Goal: Task Accomplishment & Management: Manage account settings

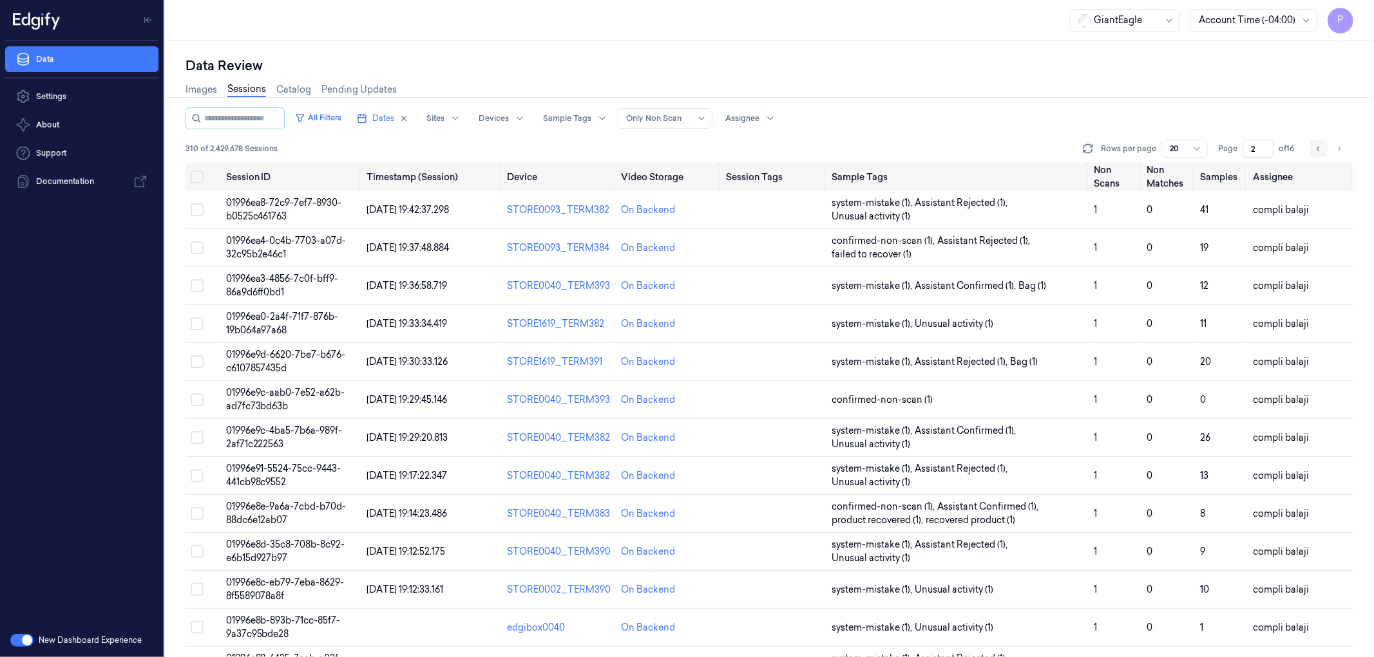
click at [1315, 150] on icon "Go to previous page" at bounding box center [1318, 149] width 8 height 10
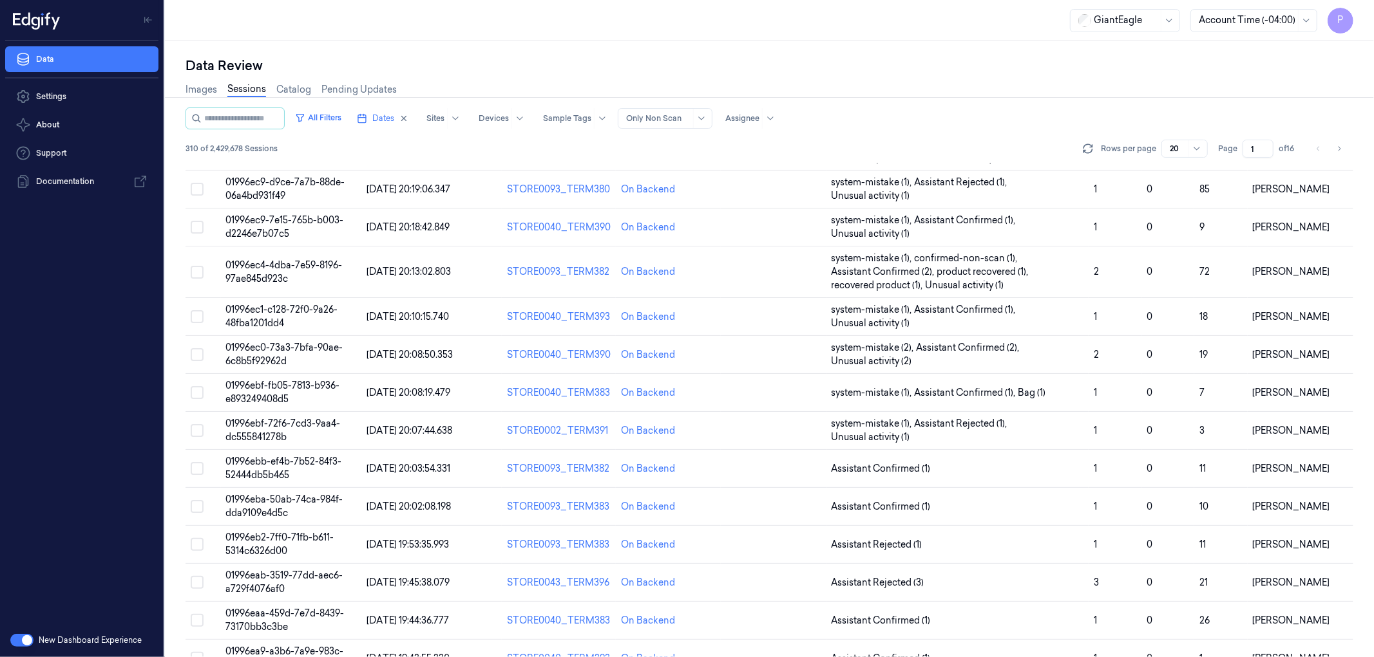
scroll to position [330, 0]
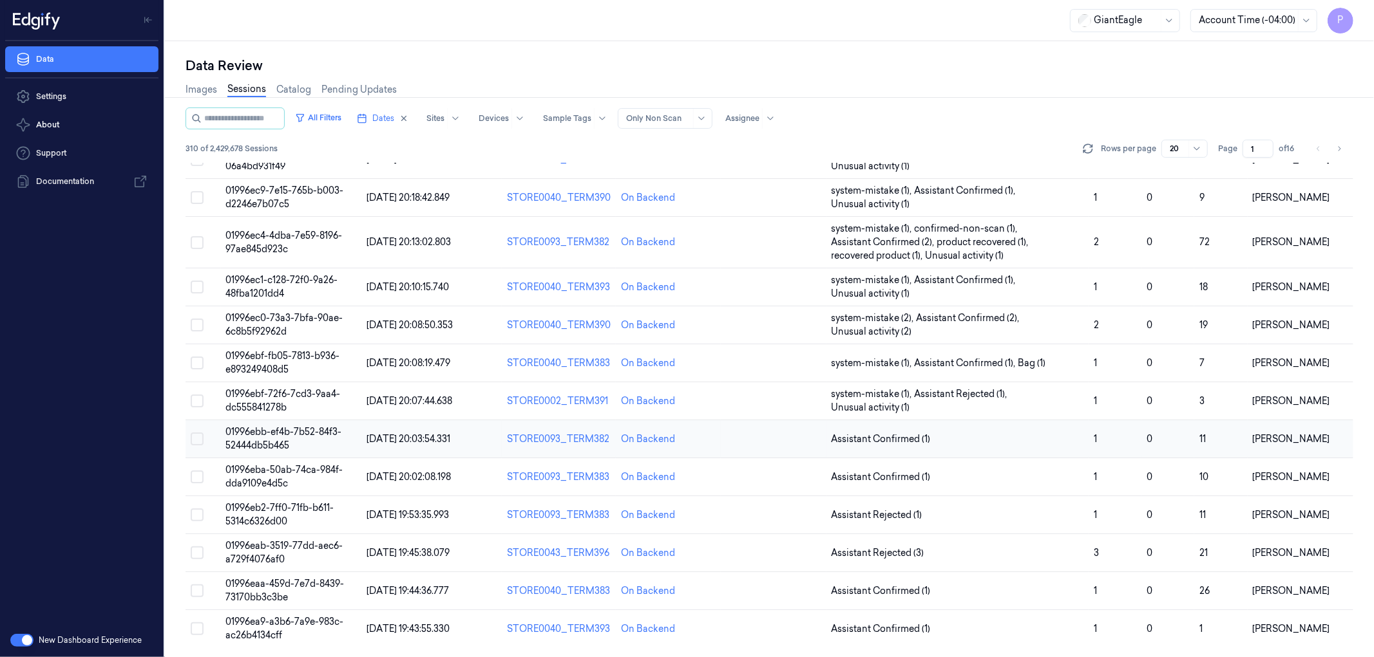
click at [202, 434] on button "Select row" at bounding box center [197, 439] width 13 height 13
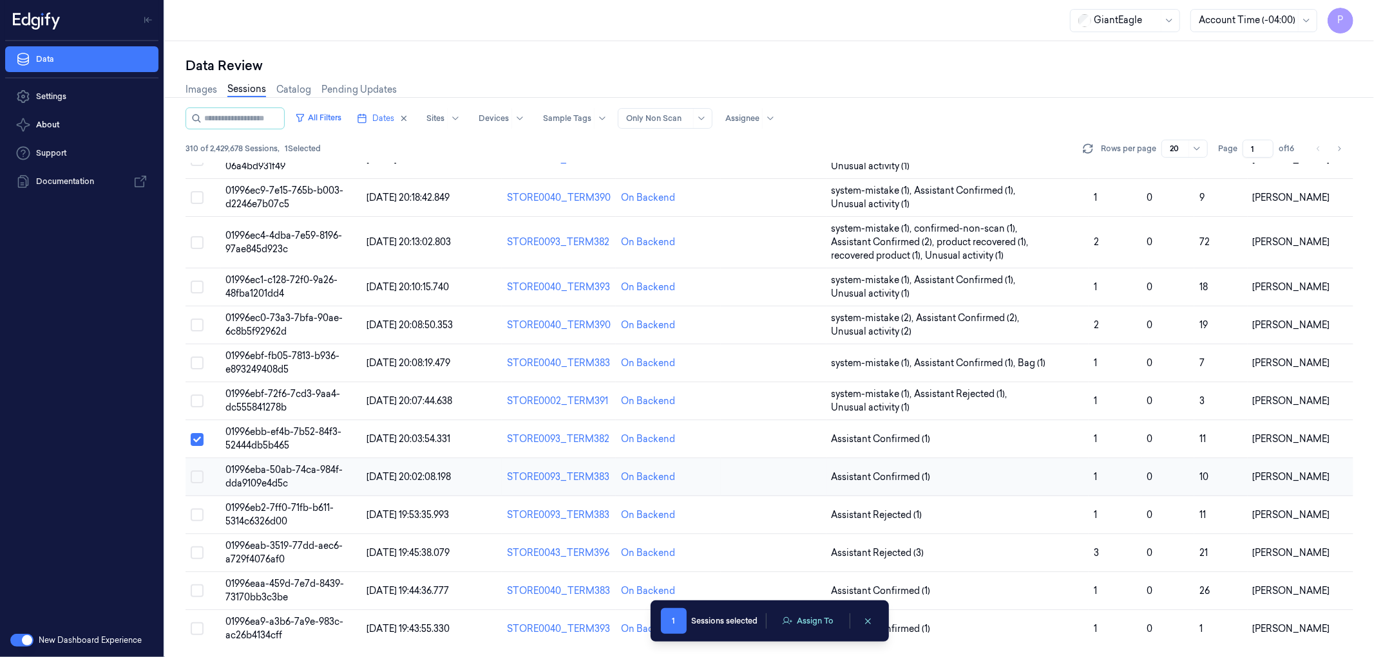
click at [196, 473] on button "Select row" at bounding box center [197, 477] width 13 height 13
drag, startPoint x: 198, startPoint y: 510, endPoint x: 197, endPoint y: 549, distance: 39.3
click at [198, 511] on button "Select row" at bounding box center [197, 515] width 13 height 13
click at [197, 550] on button "Select row" at bounding box center [197, 553] width 13 height 13
click at [200, 590] on button "Select row" at bounding box center [197, 591] width 13 height 13
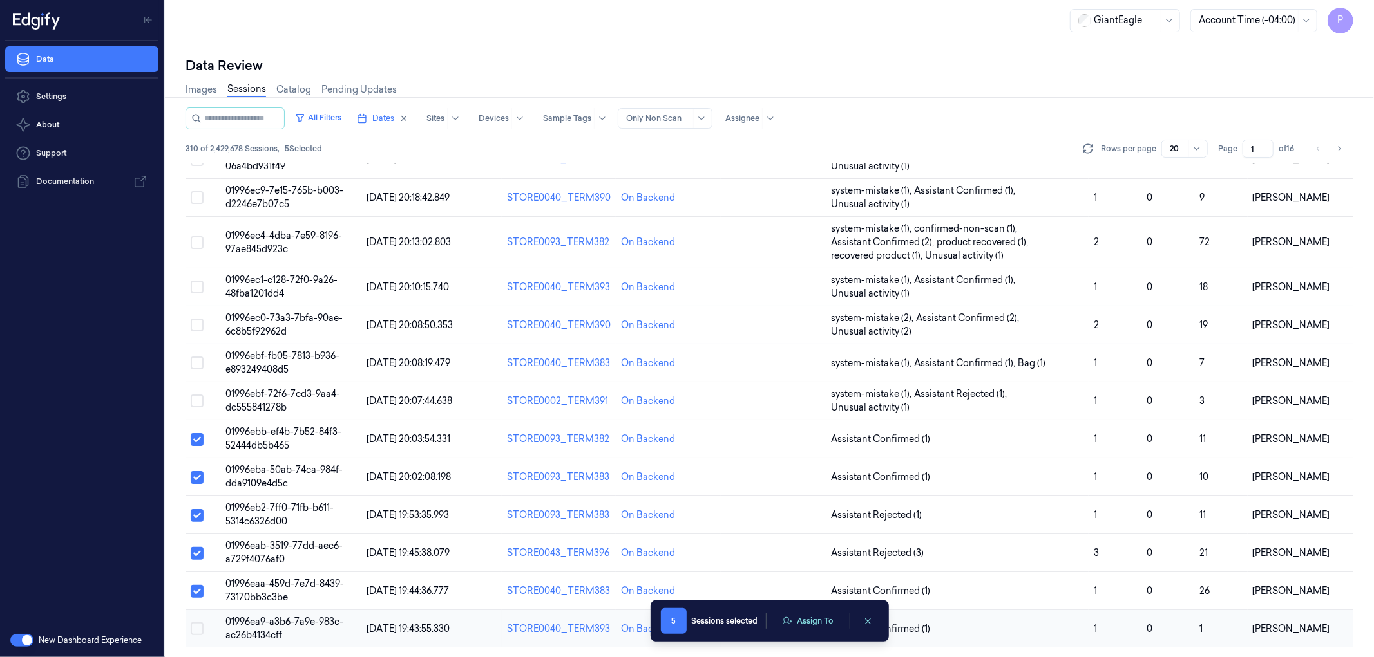
click at [202, 631] on button "Select row" at bounding box center [197, 629] width 13 height 13
click at [813, 618] on button "Assign To" at bounding box center [808, 621] width 68 height 19
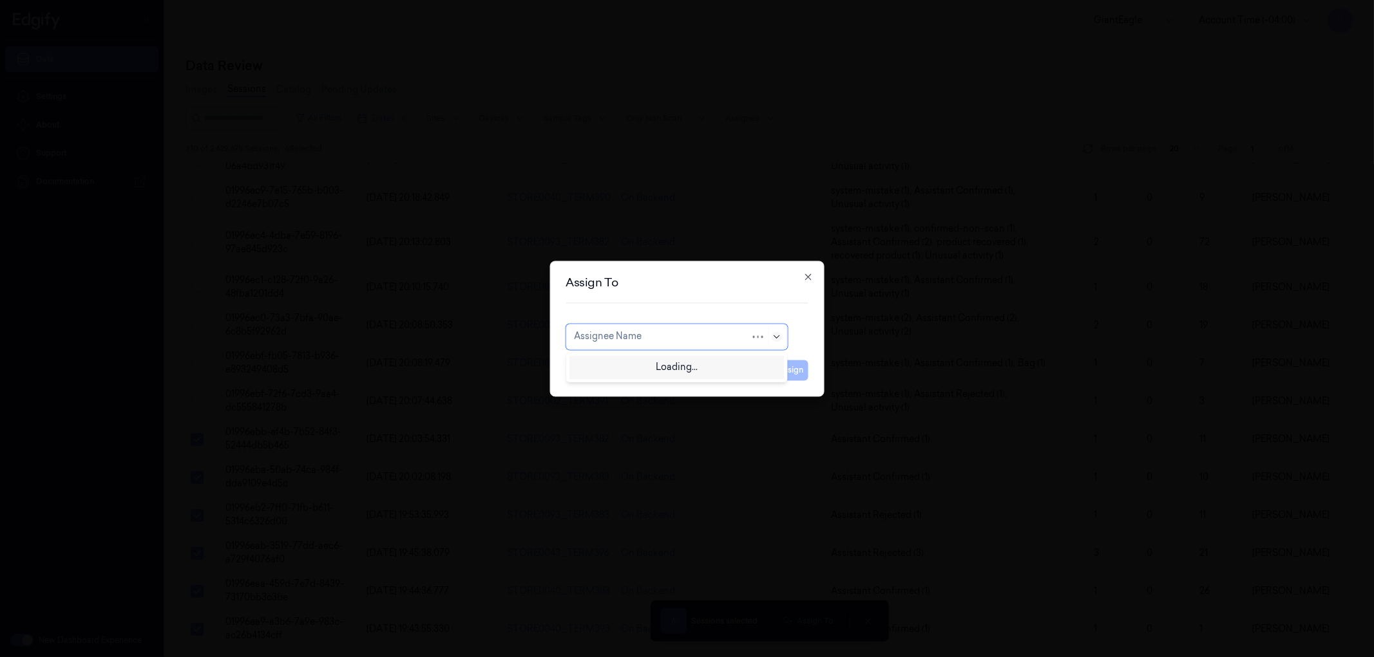
click at [773, 336] on icon at bounding box center [776, 337] width 10 height 10
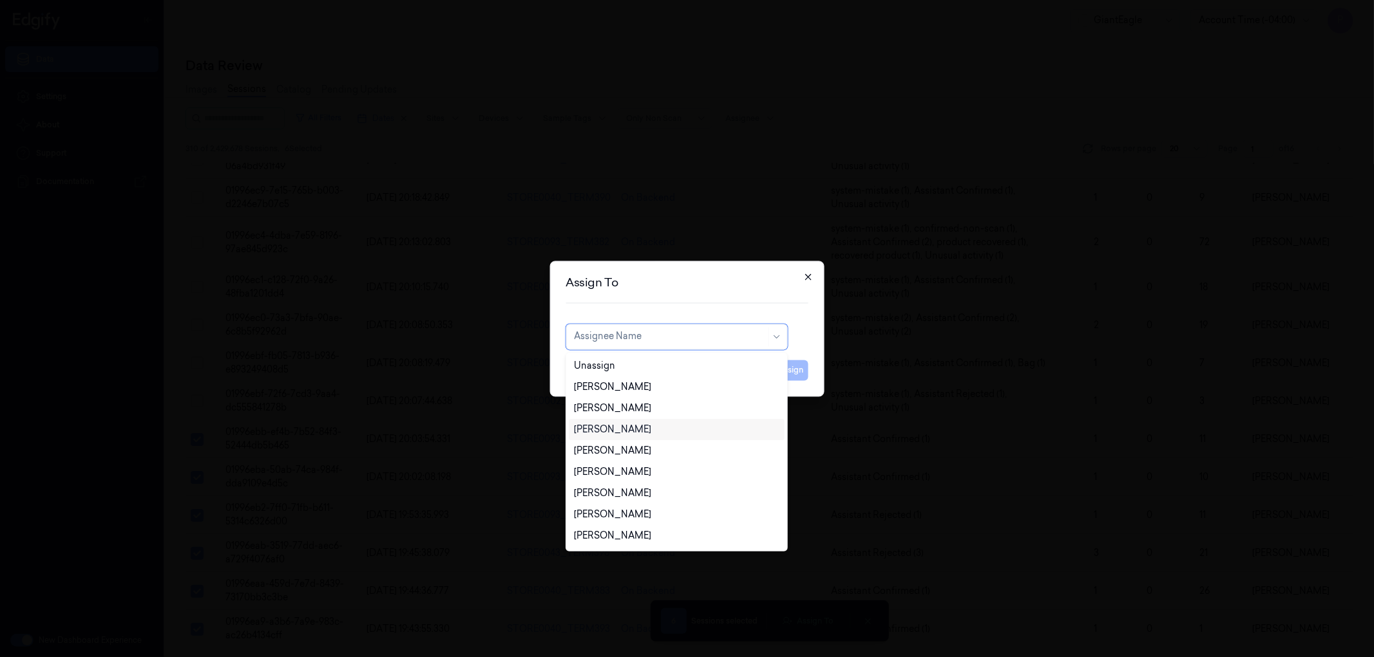
click at [806, 278] on icon "button" at bounding box center [808, 277] width 10 height 10
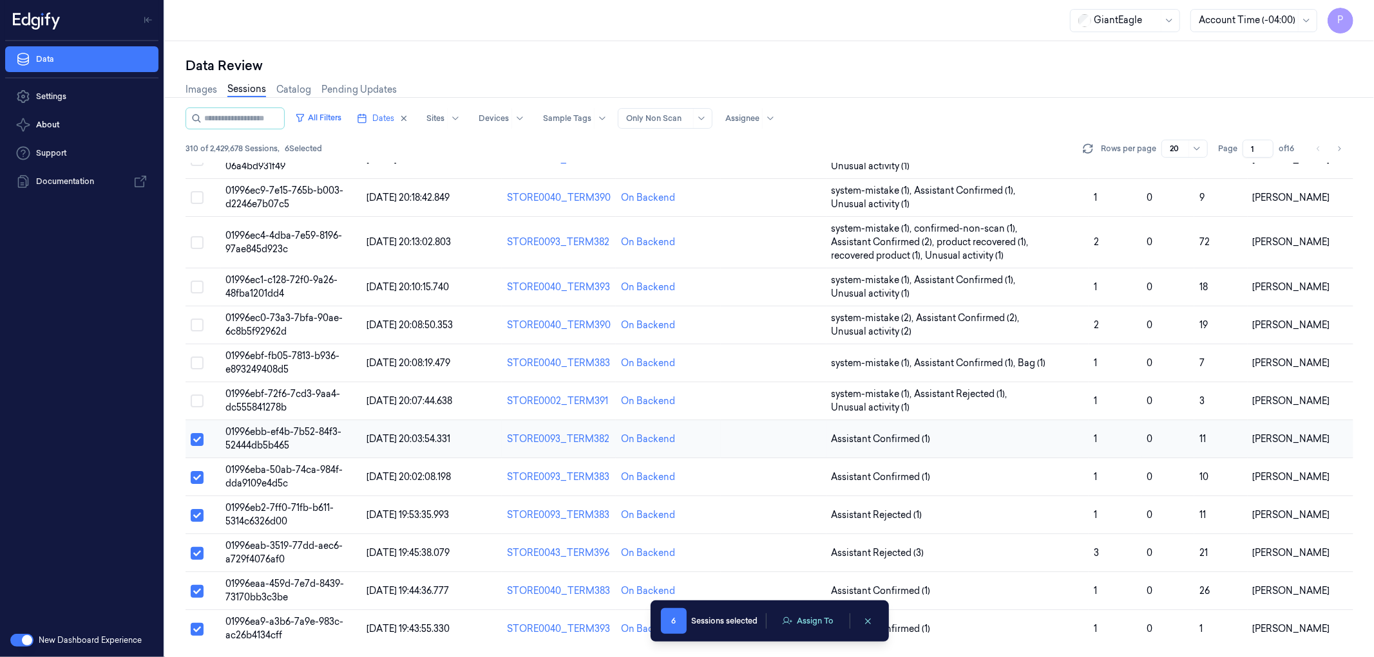
click at [195, 437] on button "Select row" at bounding box center [197, 439] width 13 height 13
click at [194, 471] on button "Select row" at bounding box center [197, 477] width 13 height 13
click at [198, 520] on button "Select row" at bounding box center [197, 515] width 13 height 13
drag, startPoint x: 198, startPoint y: 554, endPoint x: 196, endPoint y: 564, distance: 10.4
click at [198, 555] on button "Select row" at bounding box center [197, 553] width 13 height 13
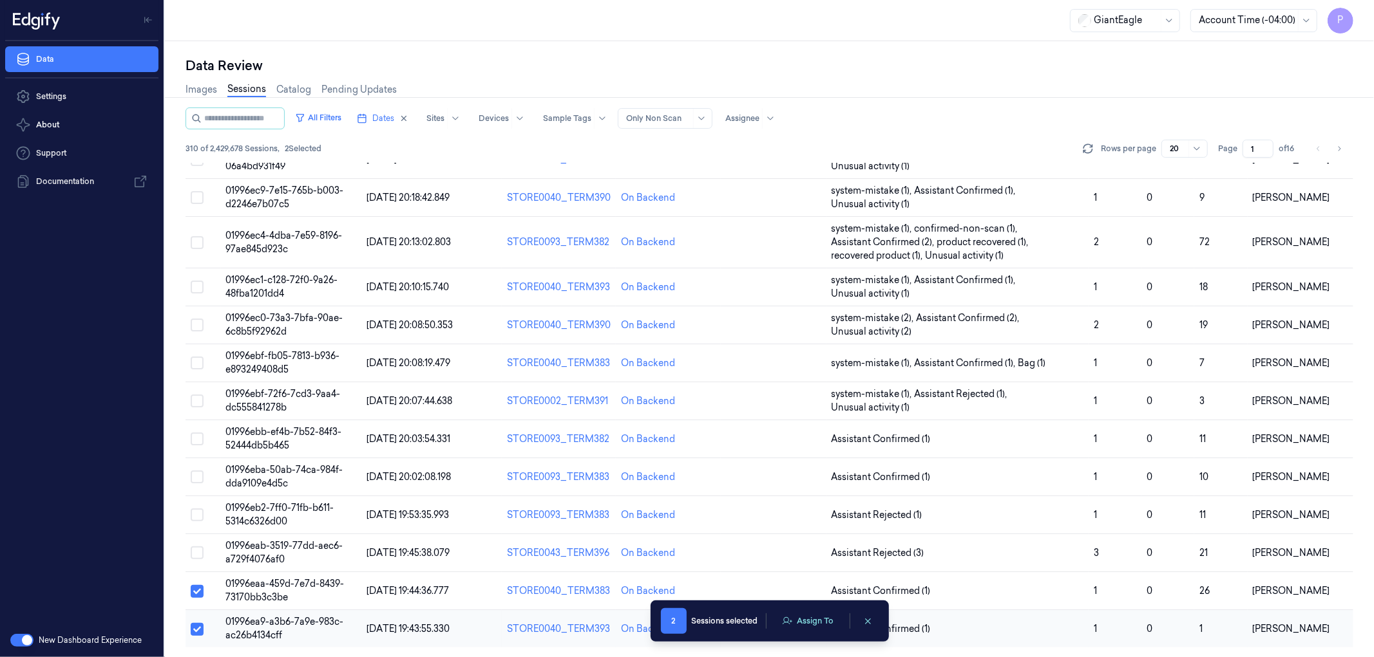
drag, startPoint x: 196, startPoint y: 584, endPoint x: 195, endPoint y: 621, distance: 37.4
click at [196, 586] on button "Select row" at bounding box center [197, 591] width 13 height 13
click at [195, 633] on button "Select row" at bounding box center [197, 629] width 13 height 13
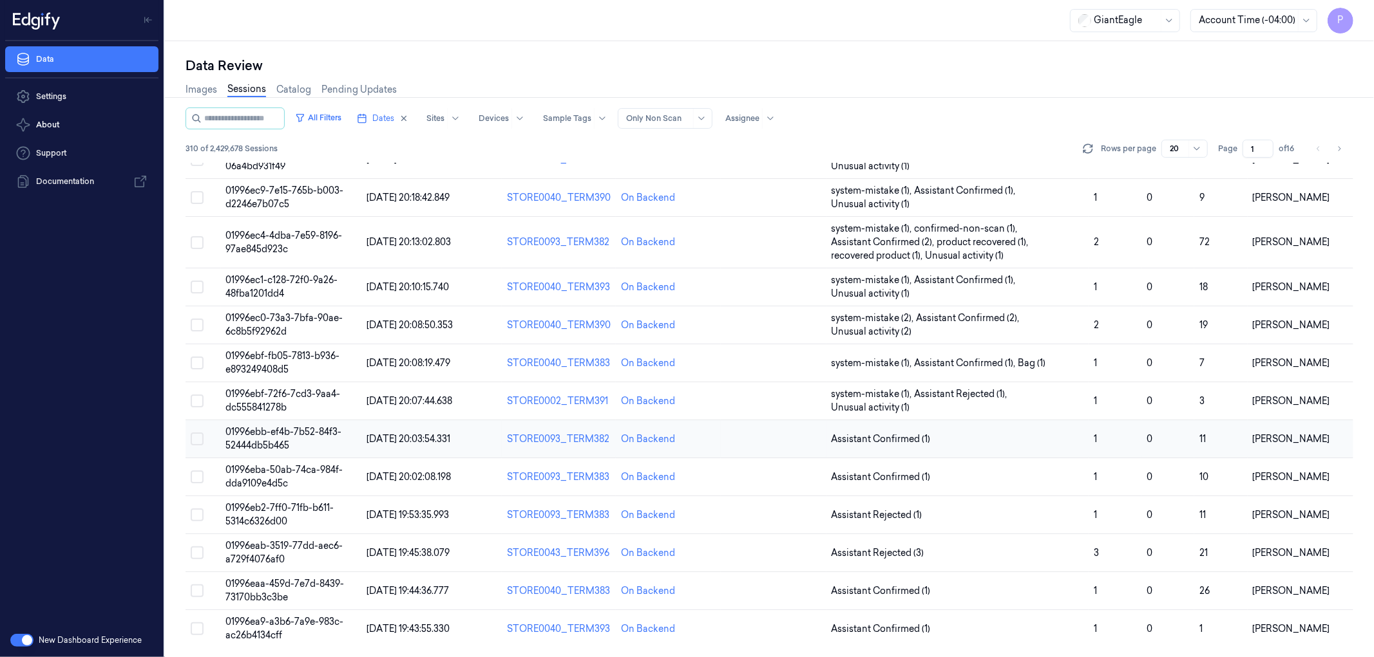
click at [197, 435] on button "Select row" at bounding box center [197, 439] width 13 height 13
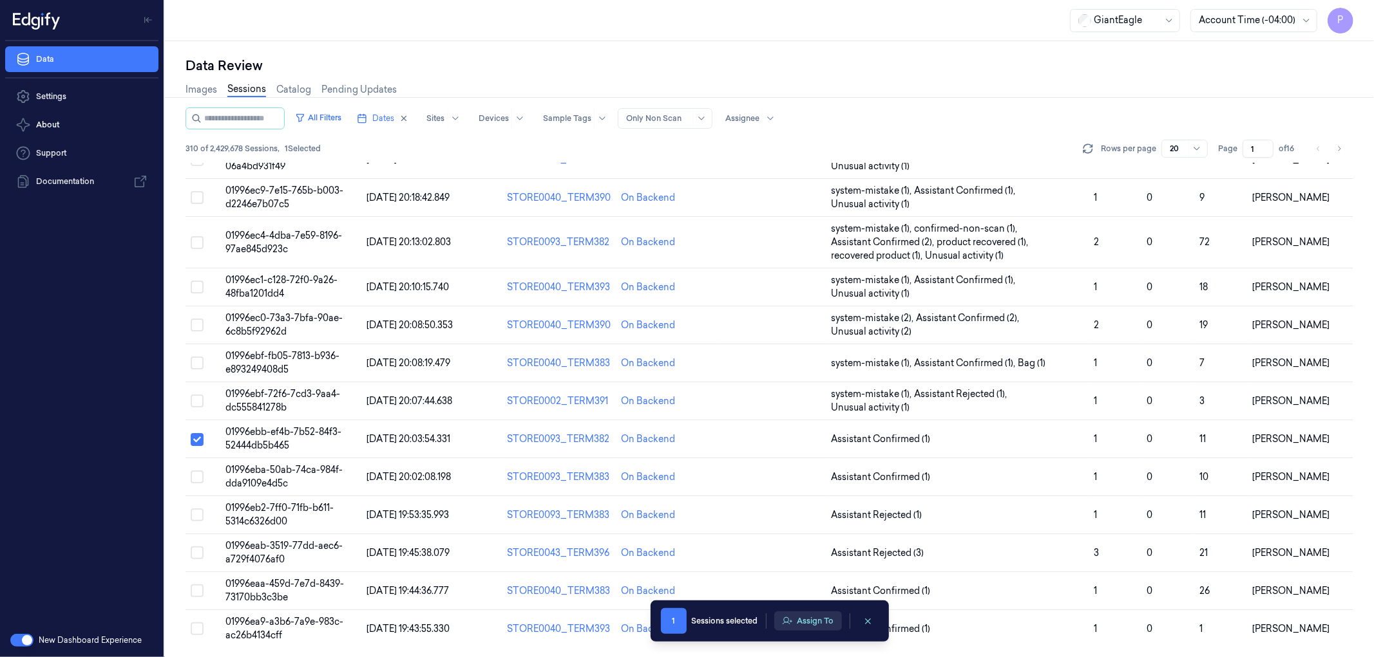
click at [802, 621] on button "Assign To" at bounding box center [808, 621] width 68 height 19
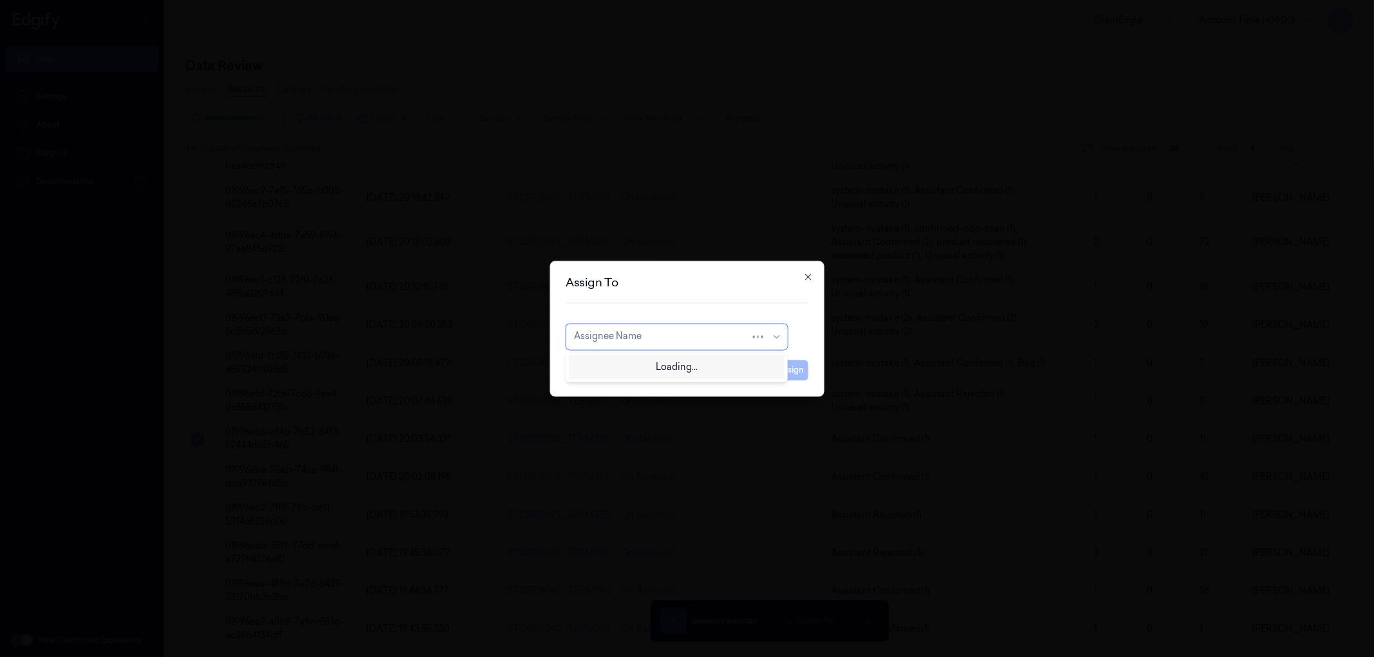
click at [674, 332] on div at bounding box center [662, 337] width 176 height 14
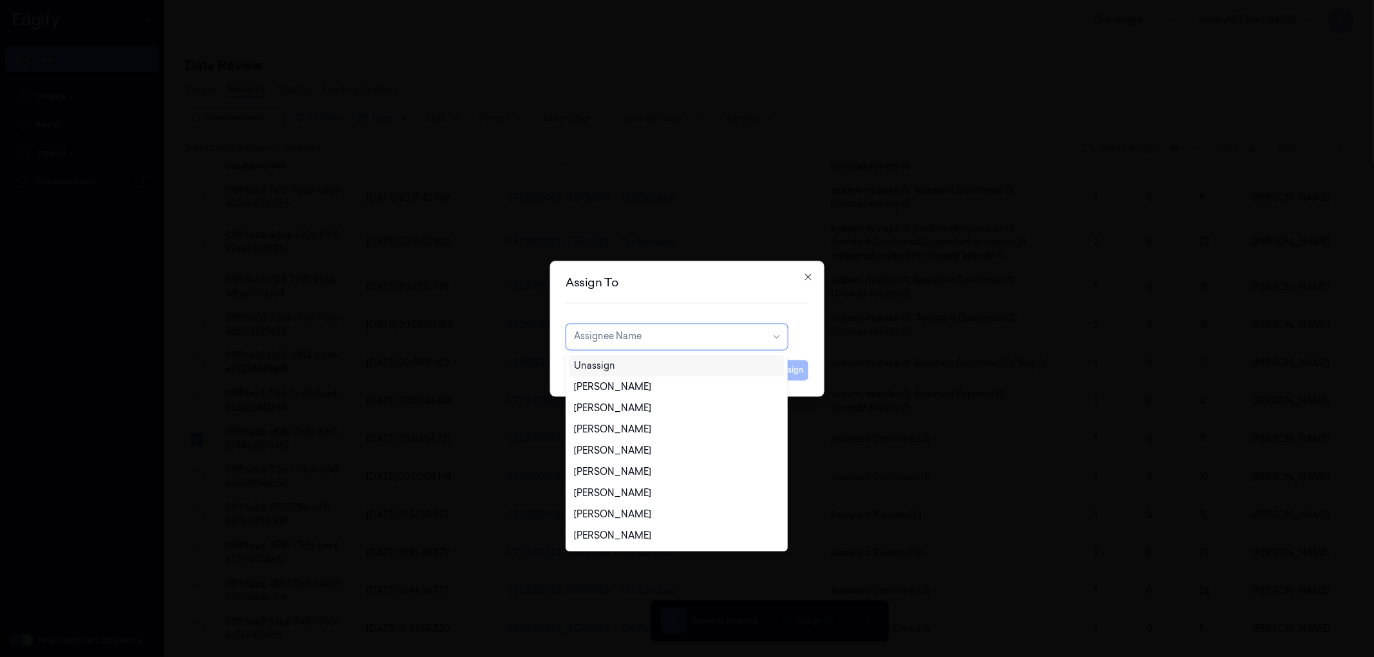
click at [636, 363] on div "Unassign" at bounding box center [676, 366] width 205 height 14
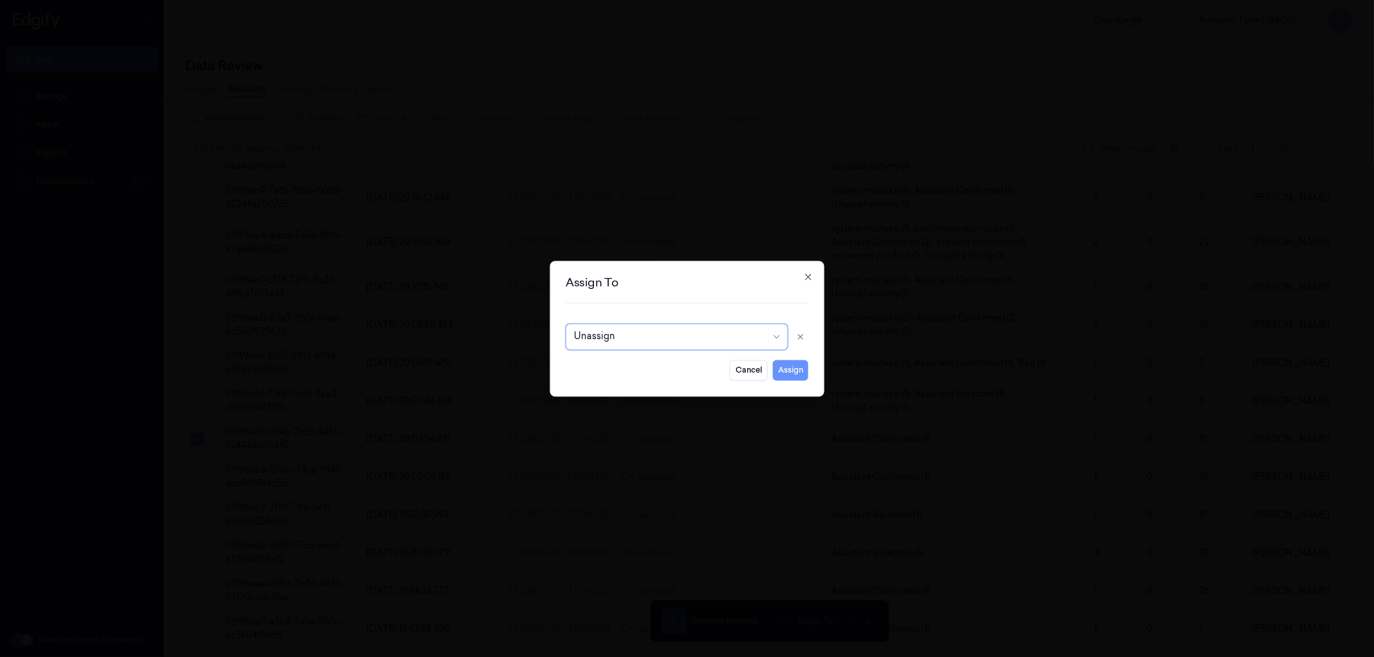
click at [795, 372] on button "Assign" at bounding box center [790, 370] width 35 height 21
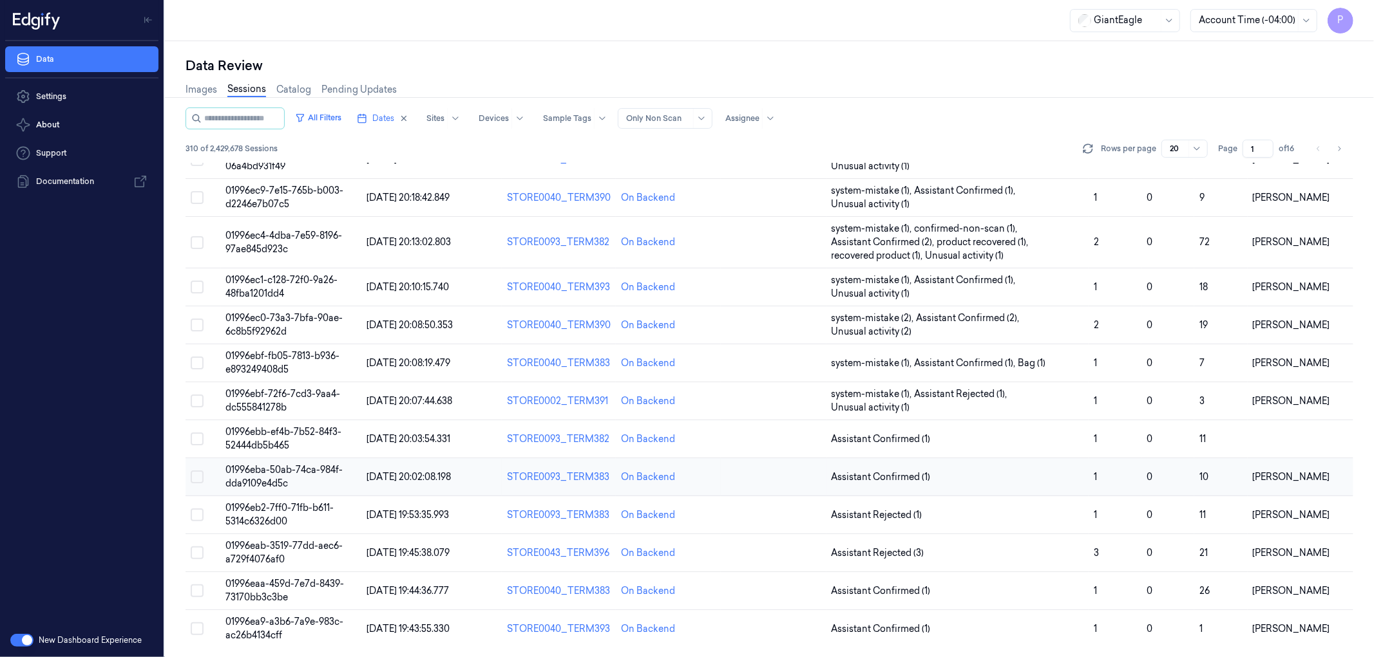
click at [197, 475] on button "Select row" at bounding box center [197, 477] width 13 height 13
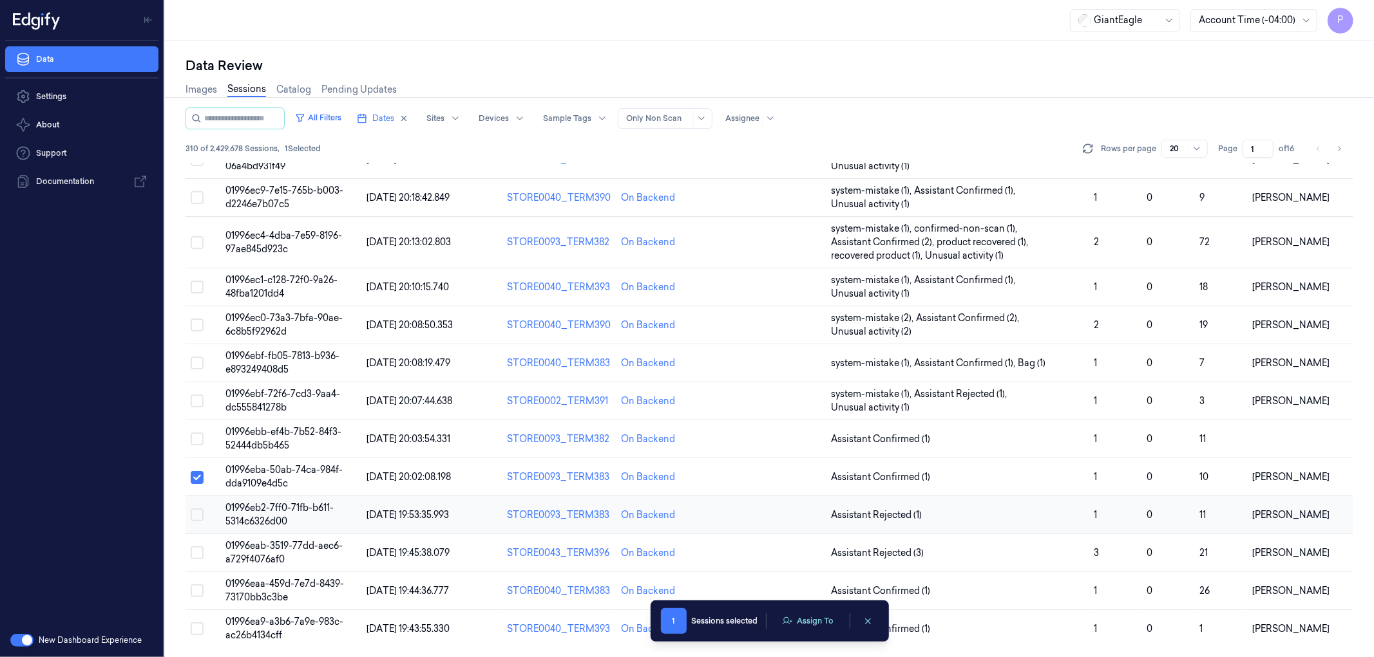
click at [197, 512] on button "Select row" at bounding box center [197, 515] width 13 height 13
click at [194, 554] on button "Select row" at bounding box center [197, 553] width 13 height 13
click at [198, 587] on button "Select row" at bounding box center [197, 591] width 13 height 13
click at [201, 628] on button "Select row" at bounding box center [197, 629] width 13 height 13
click at [815, 621] on button "Assign To" at bounding box center [808, 621] width 68 height 19
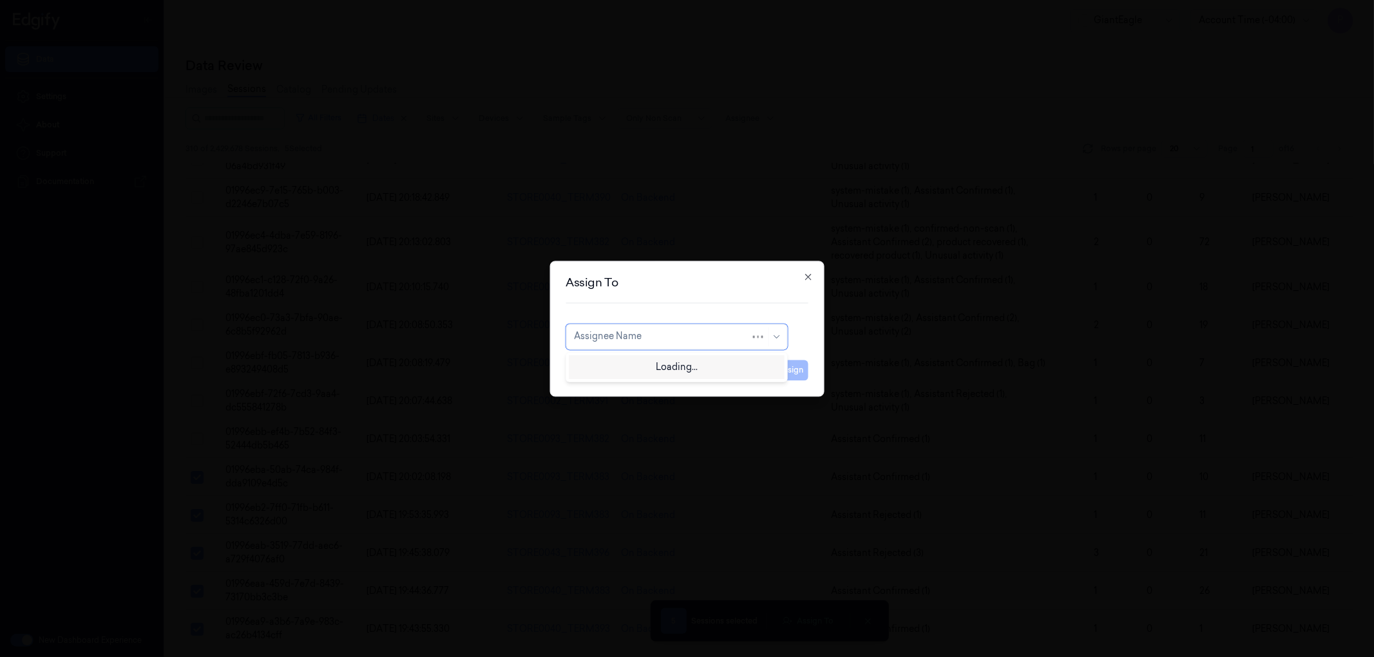
click at [683, 334] on div at bounding box center [662, 337] width 176 height 14
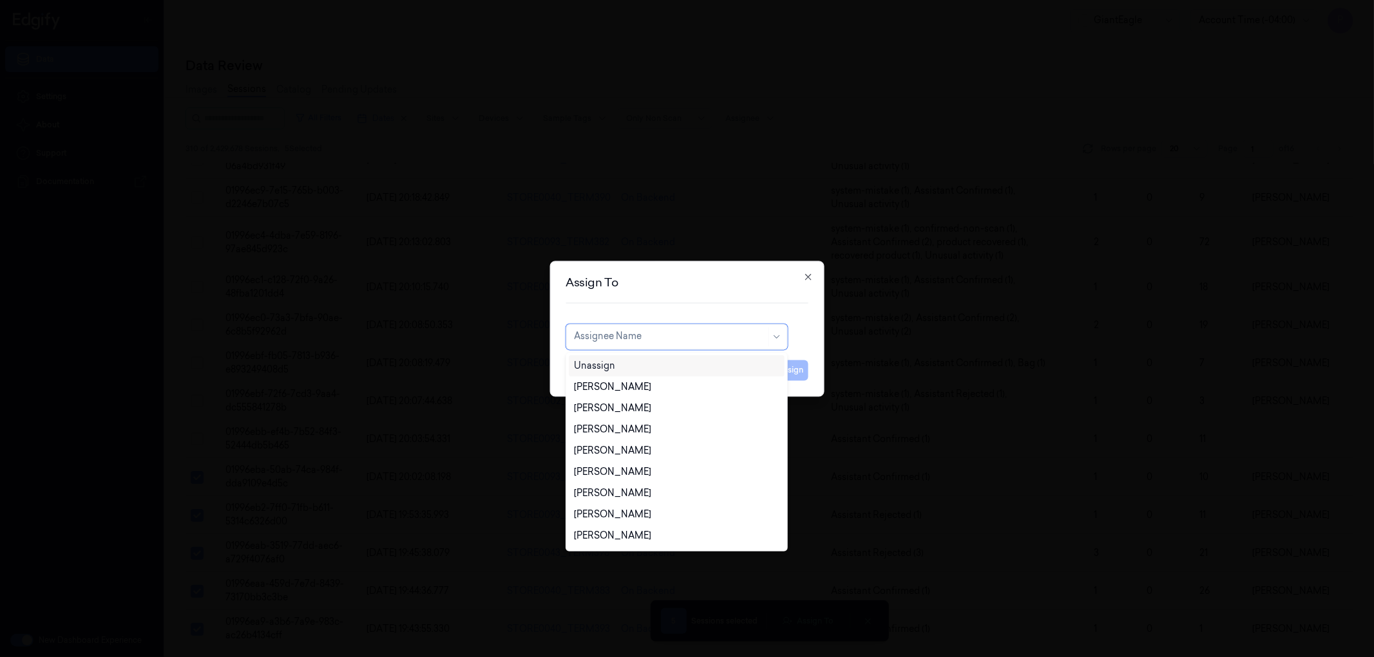
click at [606, 368] on div "Unassign" at bounding box center [594, 366] width 41 height 14
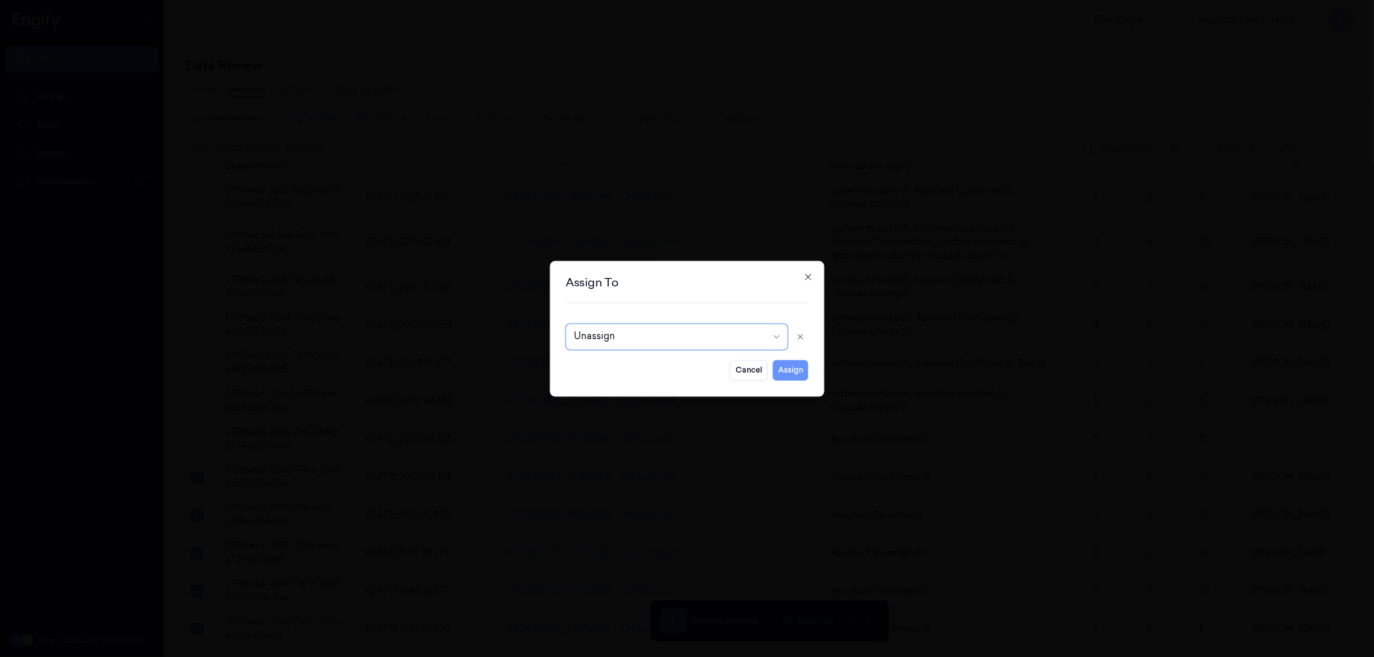
click at [788, 365] on button "Assign" at bounding box center [790, 370] width 35 height 21
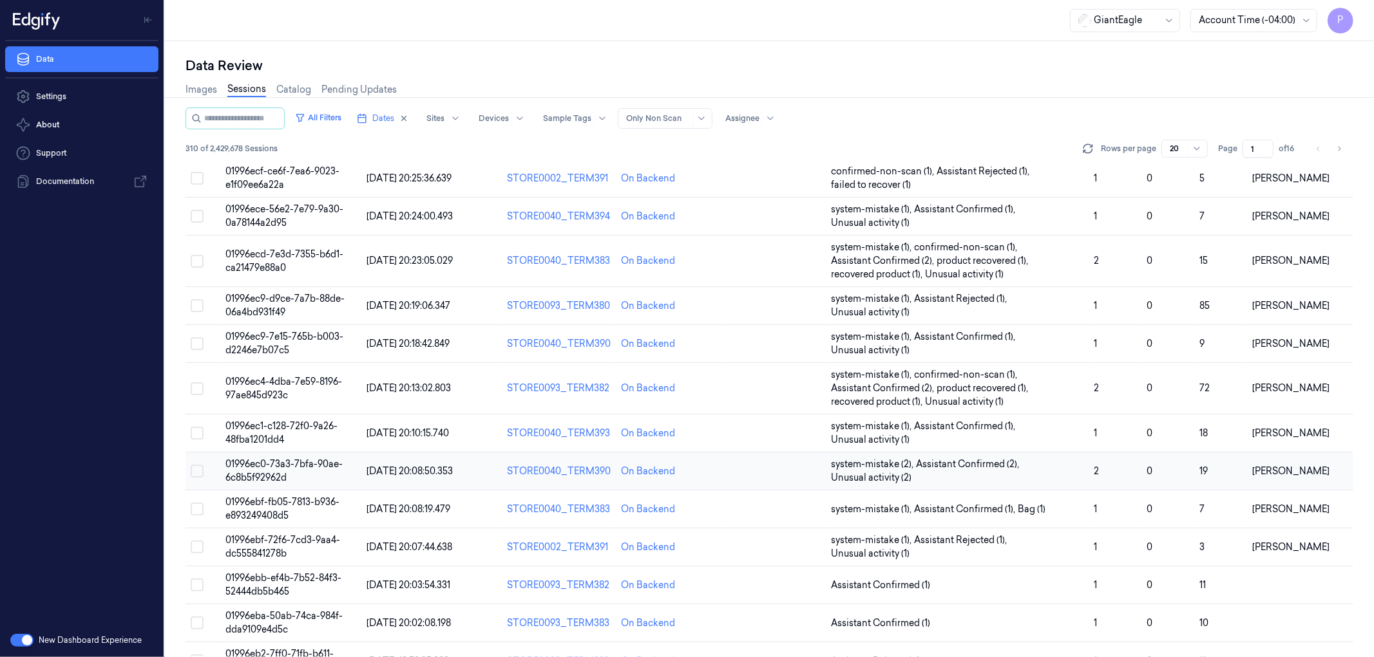
scroll to position [0, 0]
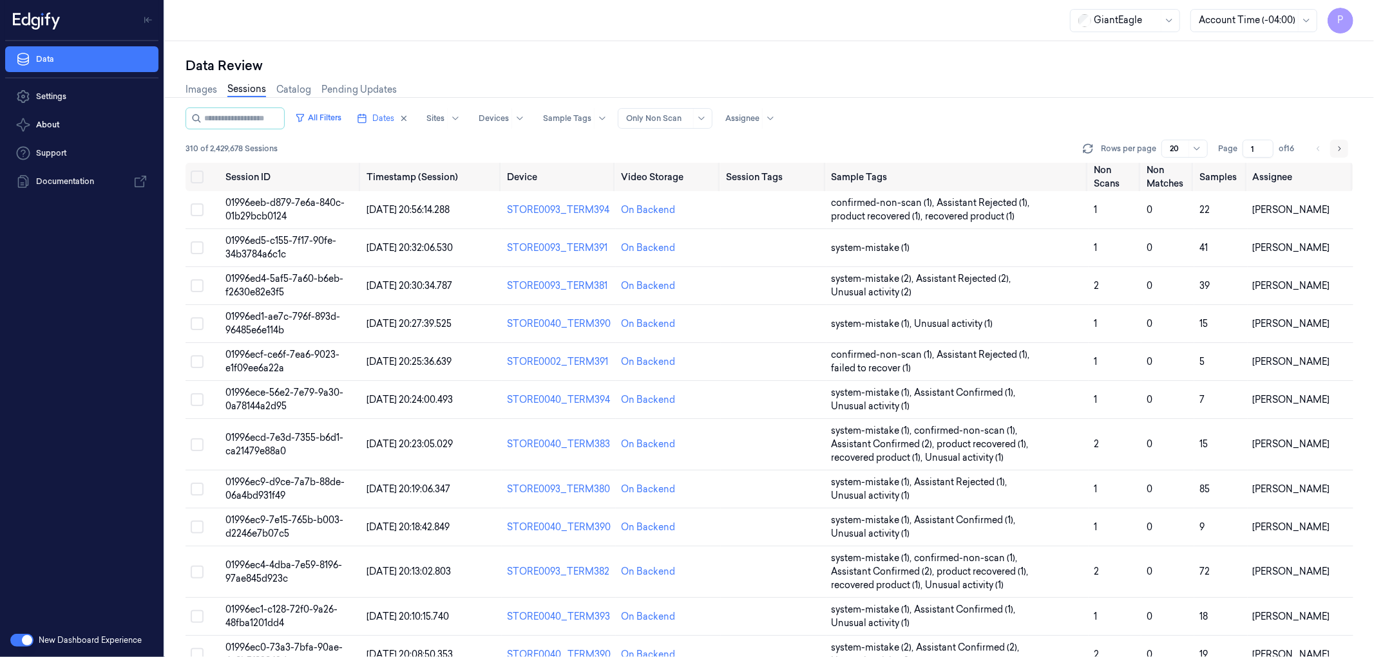
click at [1338, 146] on icon "Go to next page" at bounding box center [1339, 149] width 8 height 10
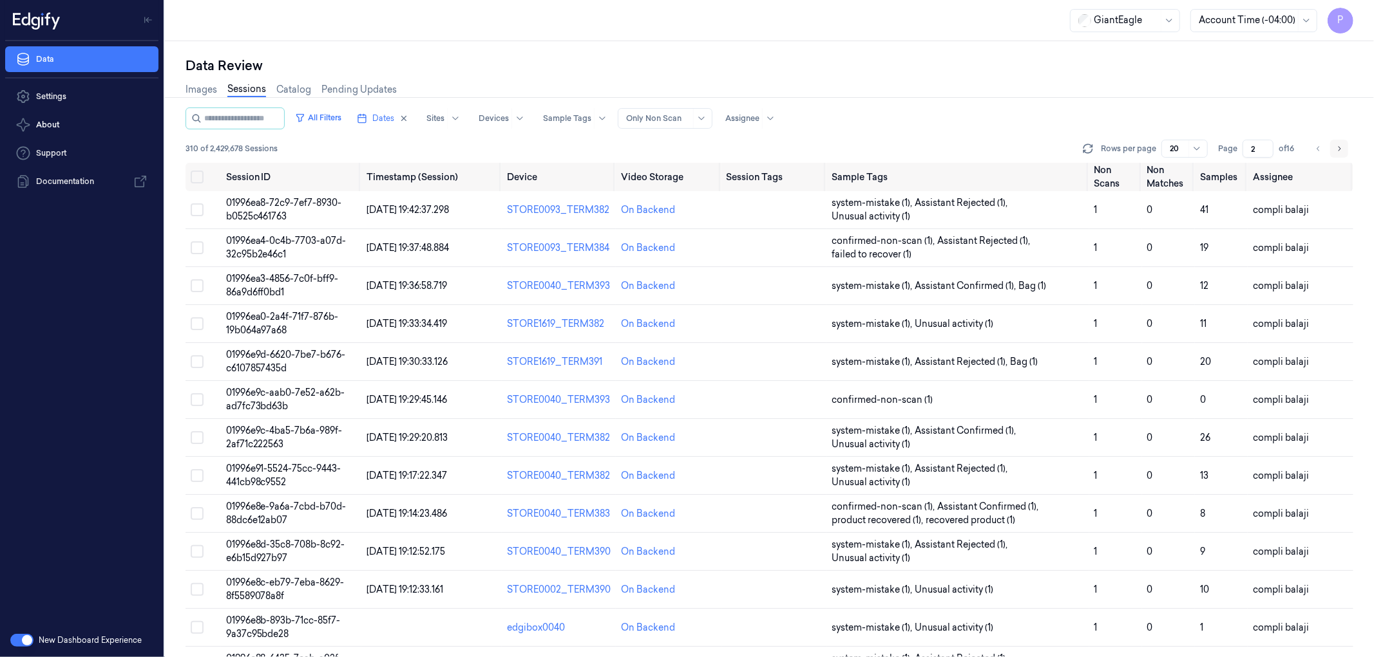
click at [1337, 149] on icon "Go to next page" at bounding box center [1339, 149] width 8 height 10
type input "3"
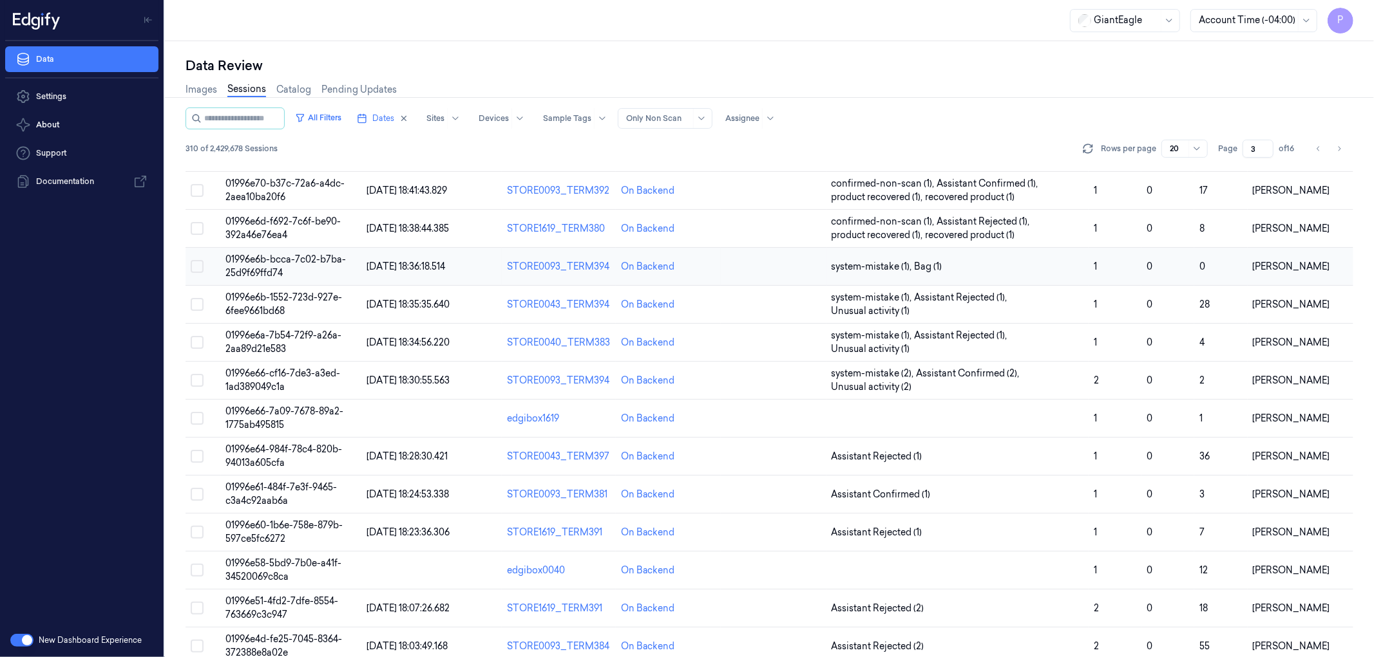
scroll to position [317, 0]
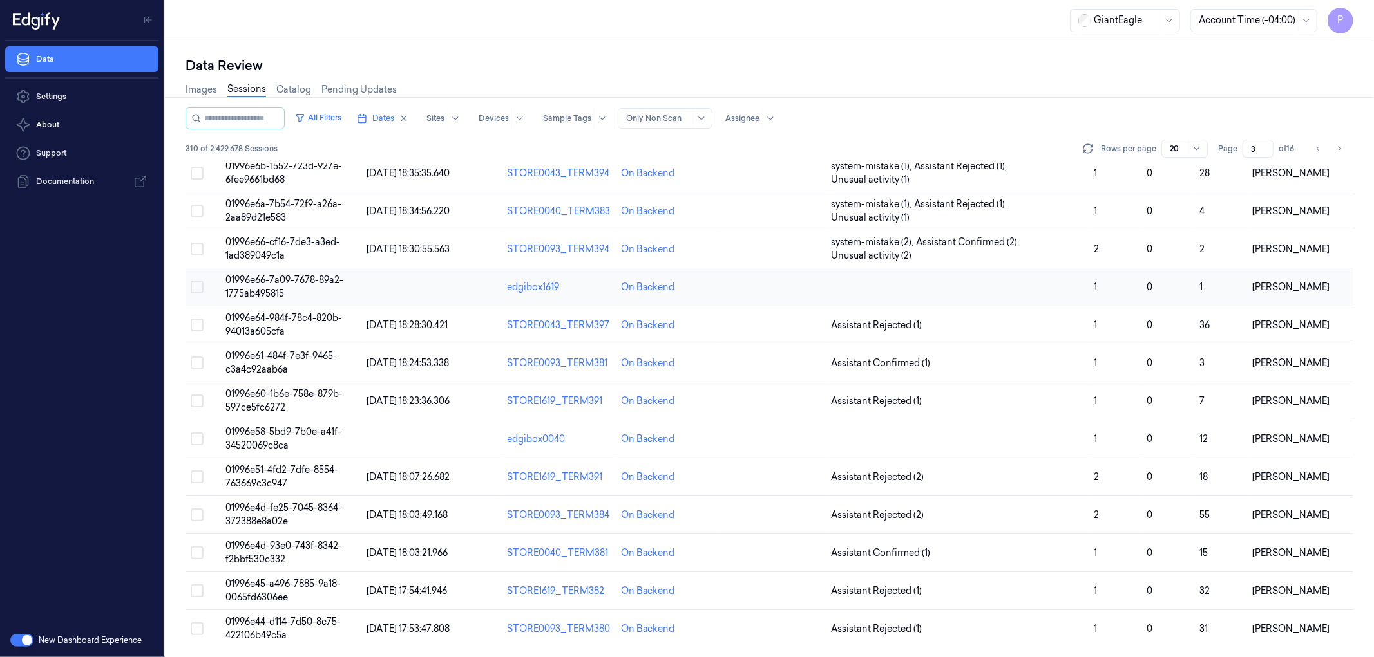
click at [198, 285] on button "Select row" at bounding box center [197, 287] width 13 height 13
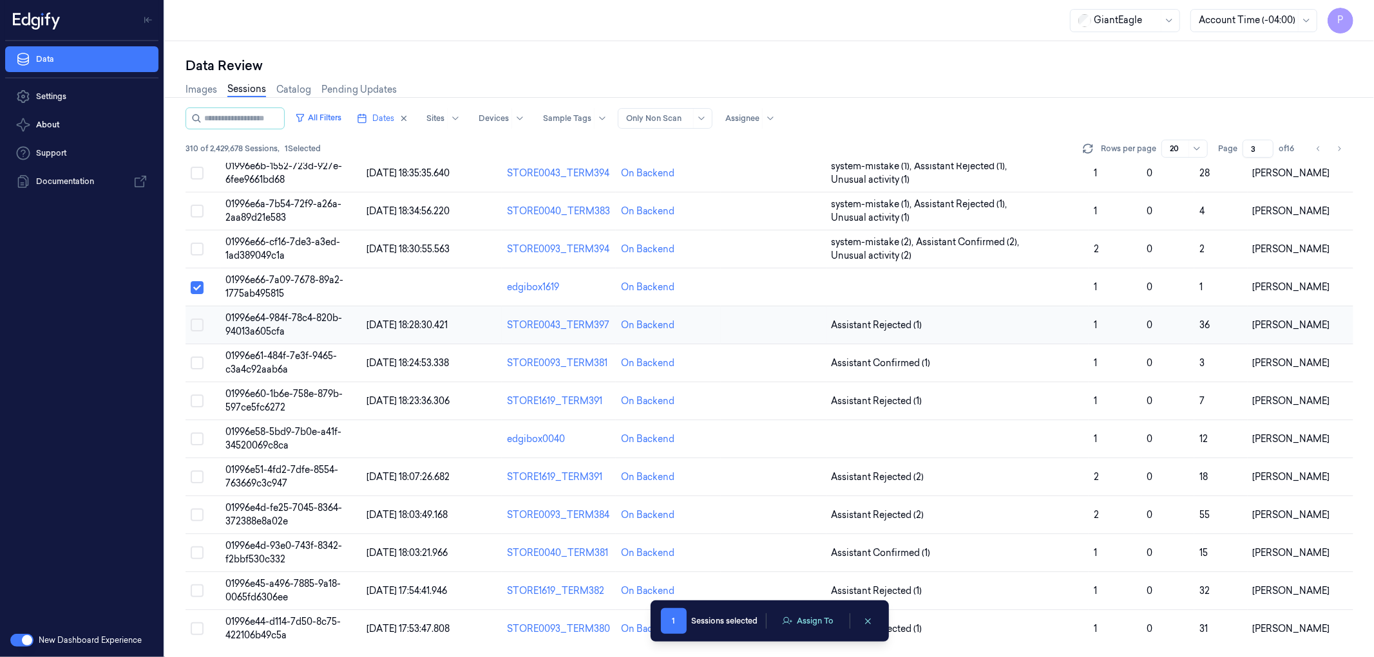
click at [191, 324] on button "Select row" at bounding box center [197, 325] width 13 height 13
click at [196, 363] on button "Select row" at bounding box center [197, 363] width 13 height 13
click at [196, 397] on button "Select row" at bounding box center [197, 401] width 13 height 13
click at [196, 440] on button "Select row" at bounding box center [197, 439] width 13 height 13
click at [195, 477] on button "Select row" at bounding box center [197, 477] width 13 height 13
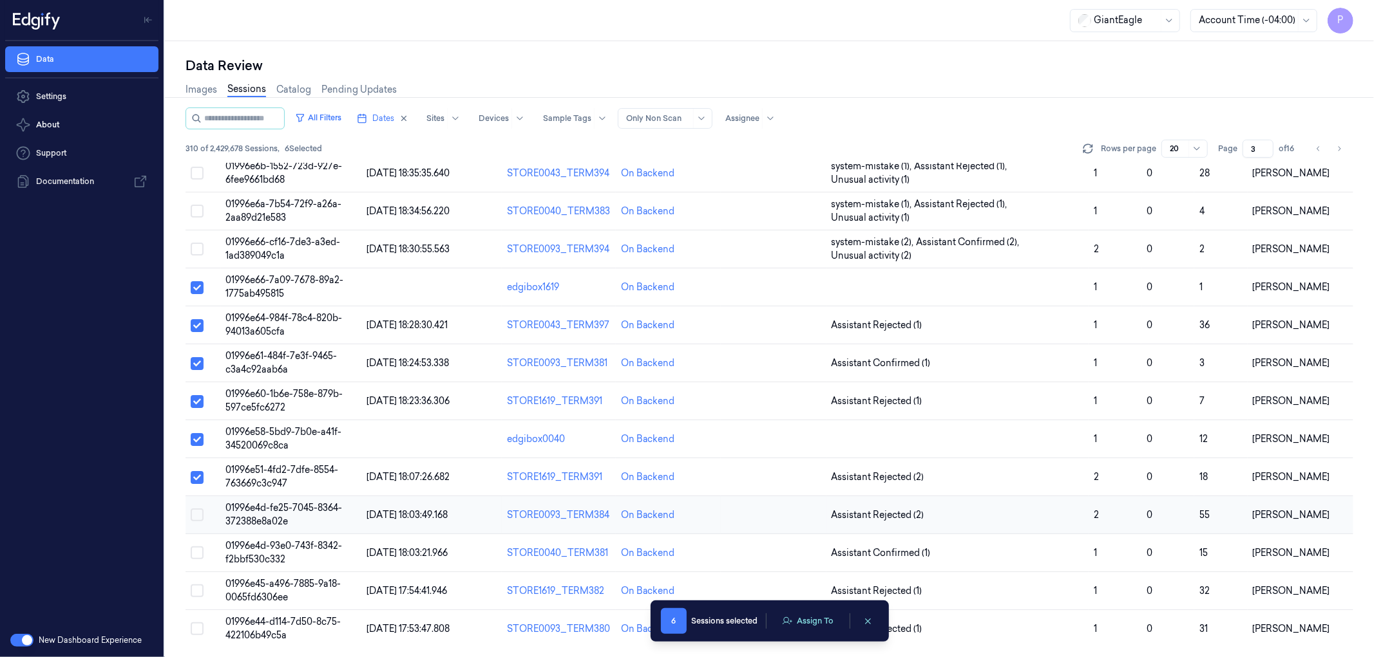
click at [194, 513] on button "Select row" at bounding box center [197, 515] width 13 height 13
click at [200, 554] on button "Select row" at bounding box center [197, 553] width 13 height 13
drag, startPoint x: 198, startPoint y: 580, endPoint x: 194, endPoint y: 609, distance: 29.3
click at [198, 581] on td at bounding box center [202, 591] width 35 height 38
click at [194, 585] on button "Select row" at bounding box center [197, 591] width 13 height 13
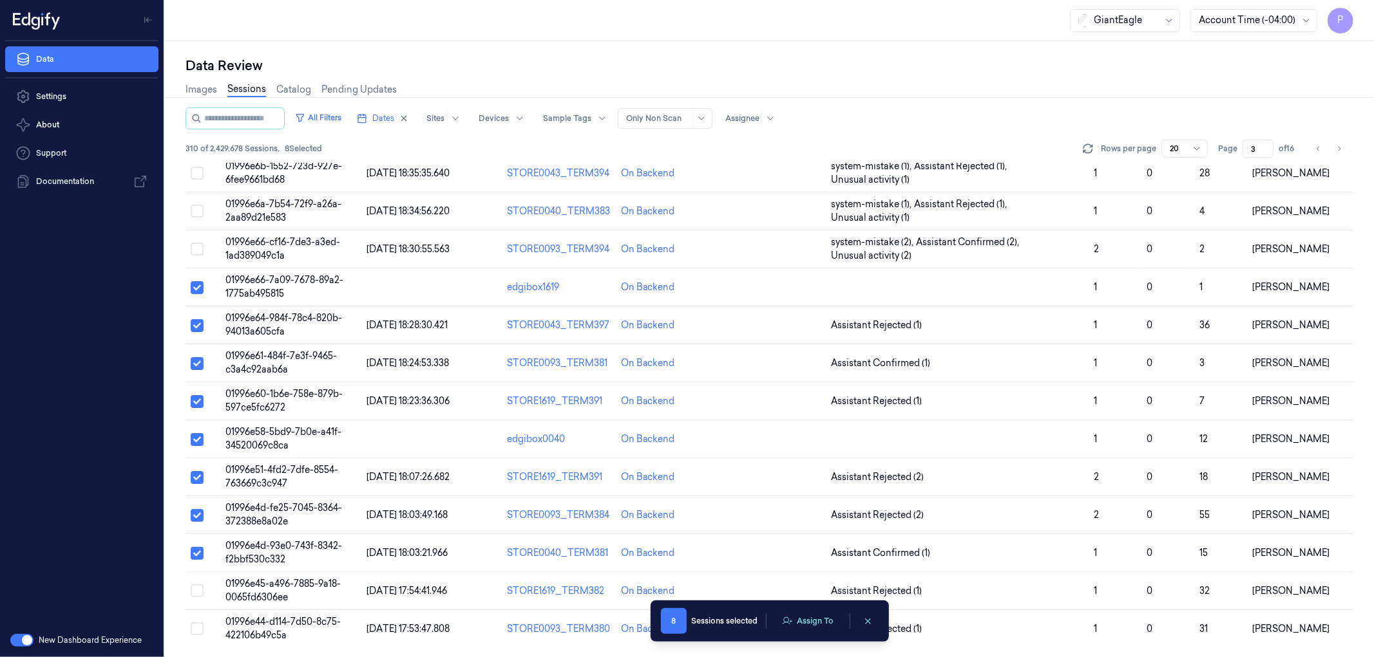
click at [196, 628] on div "Data Review Images Sessions Catalog Pending Updates All Filters Dates Sites Dev…" at bounding box center [769, 349] width 1209 height 616
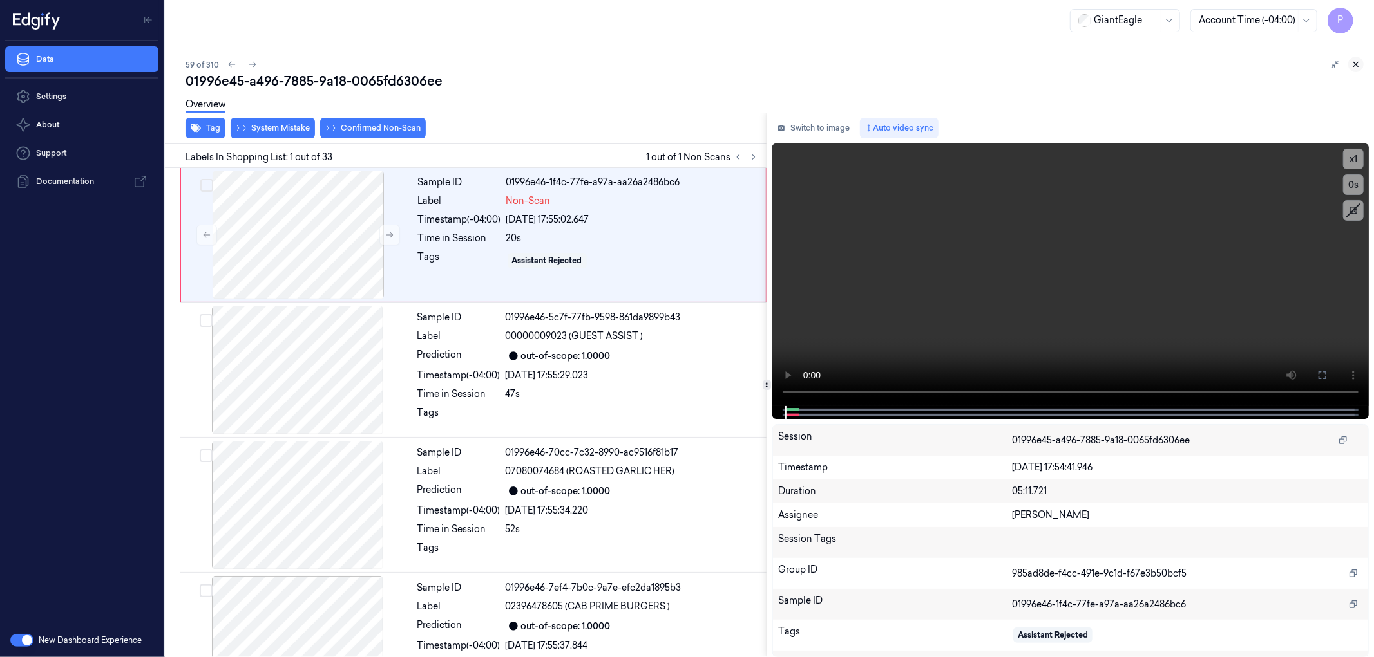
click at [1354, 61] on icon at bounding box center [1355, 64] width 9 height 9
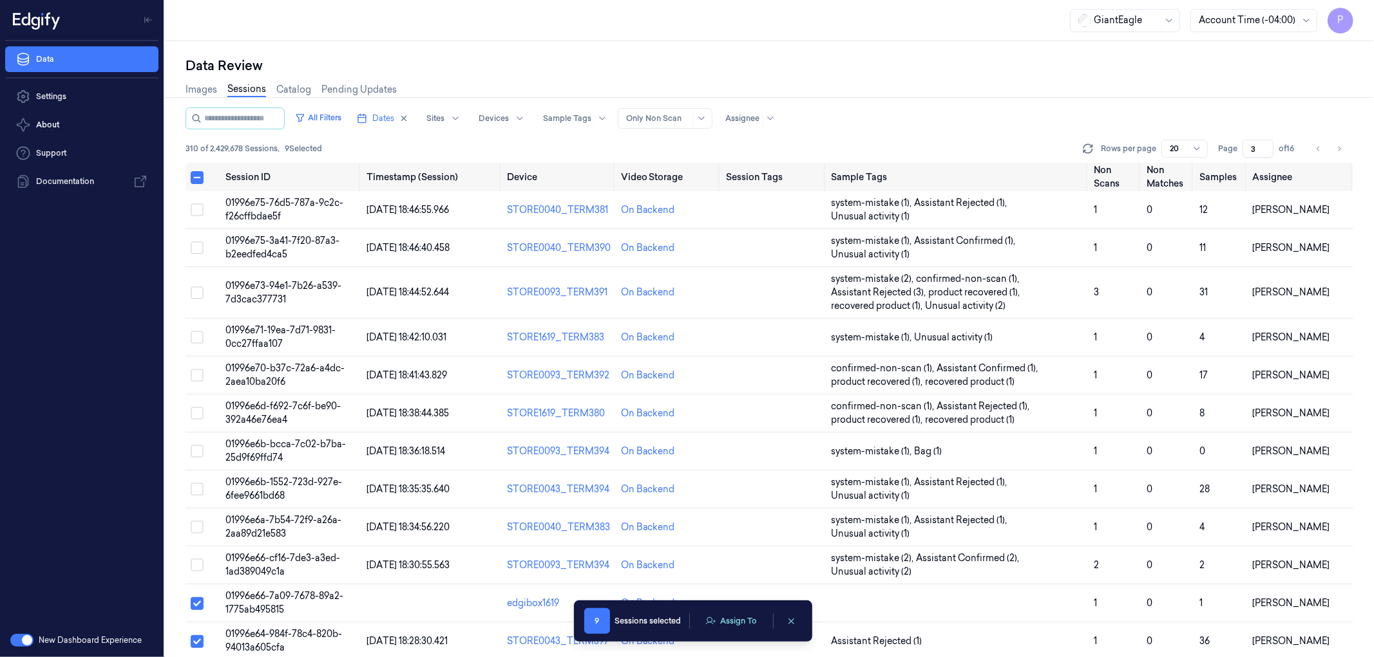
scroll to position [317, 0]
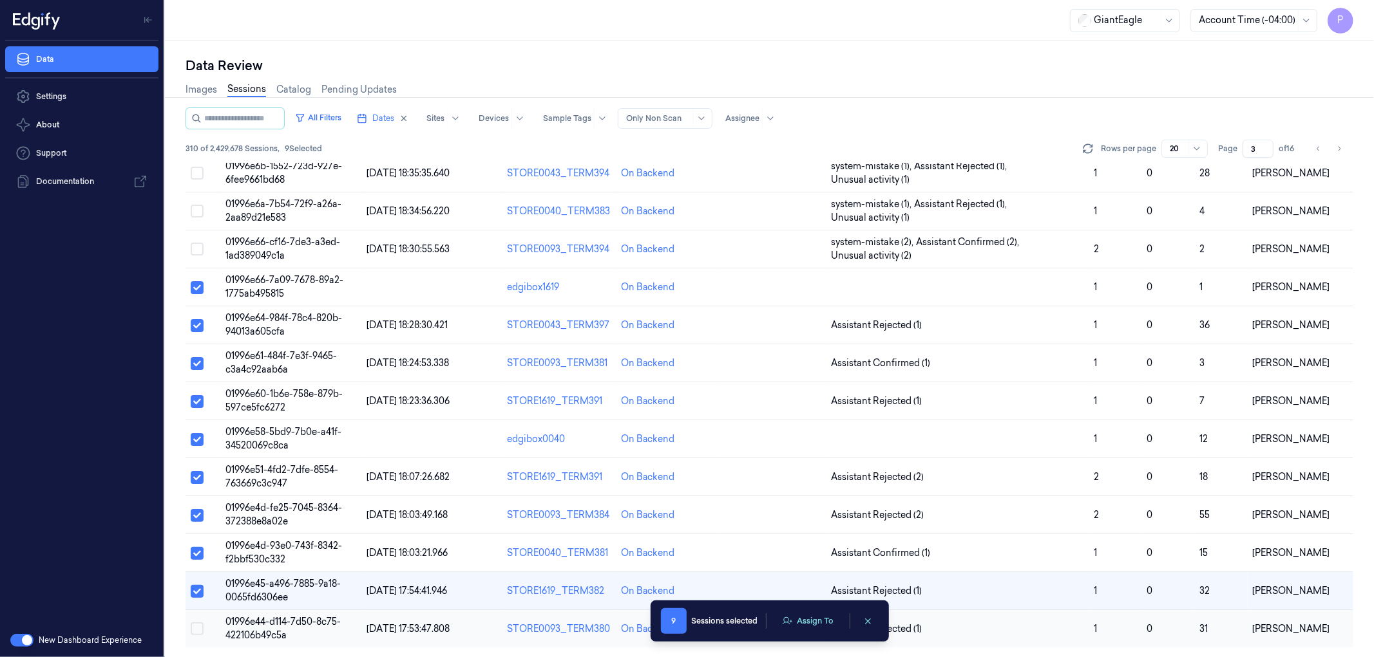
click at [200, 632] on button "Select row" at bounding box center [197, 629] width 13 height 13
click at [818, 620] on button "Assign To" at bounding box center [808, 621] width 68 height 19
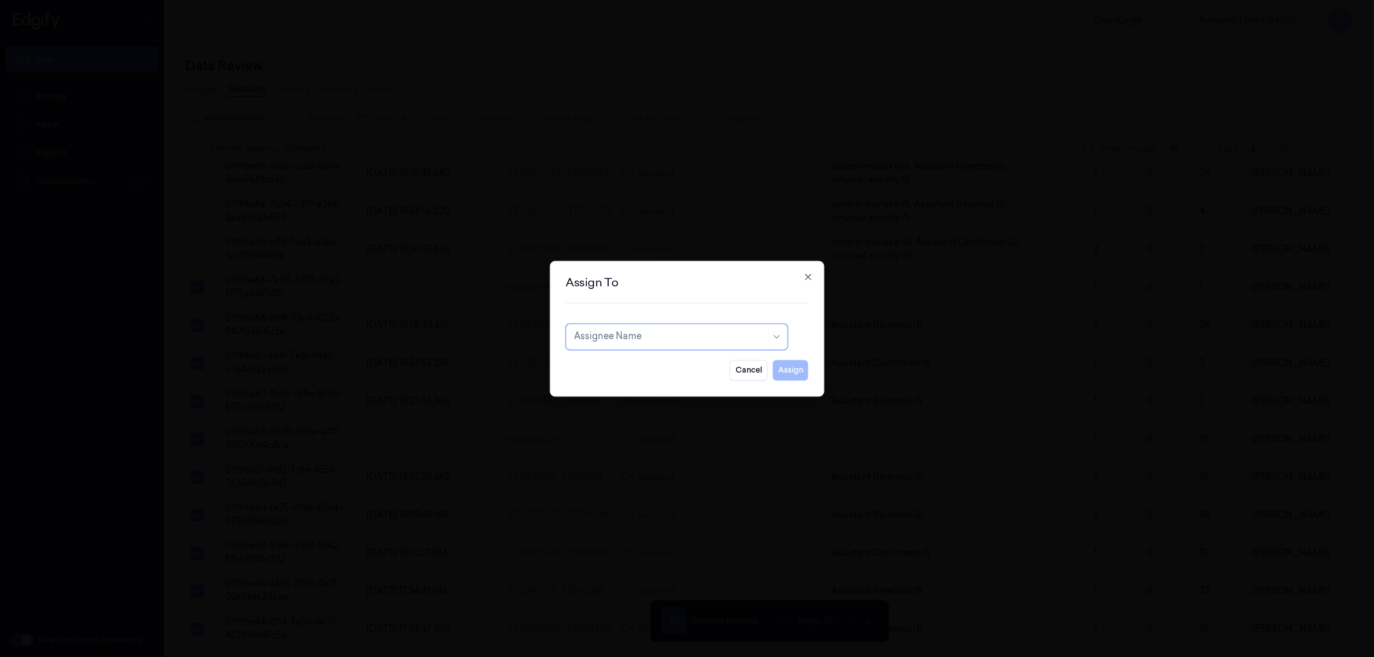
click at [659, 342] on div at bounding box center [670, 337] width 192 height 14
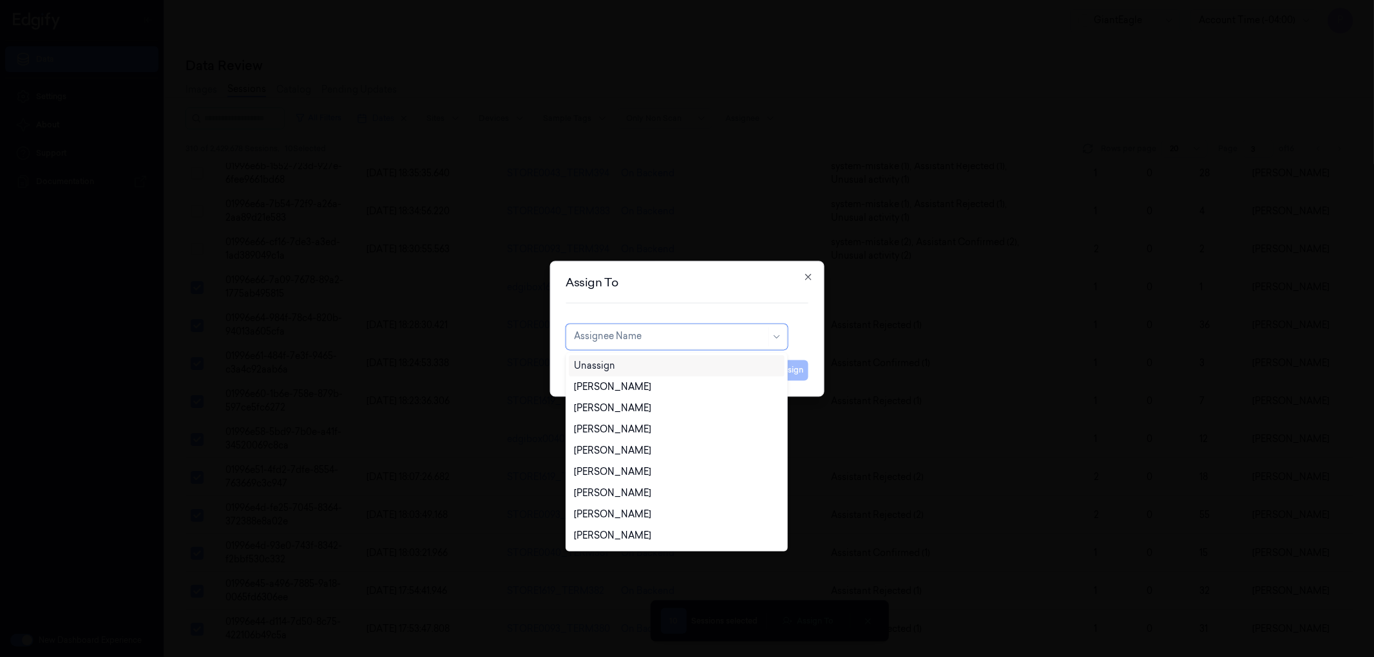
click at [634, 364] on div "Unassign" at bounding box center [676, 366] width 205 height 14
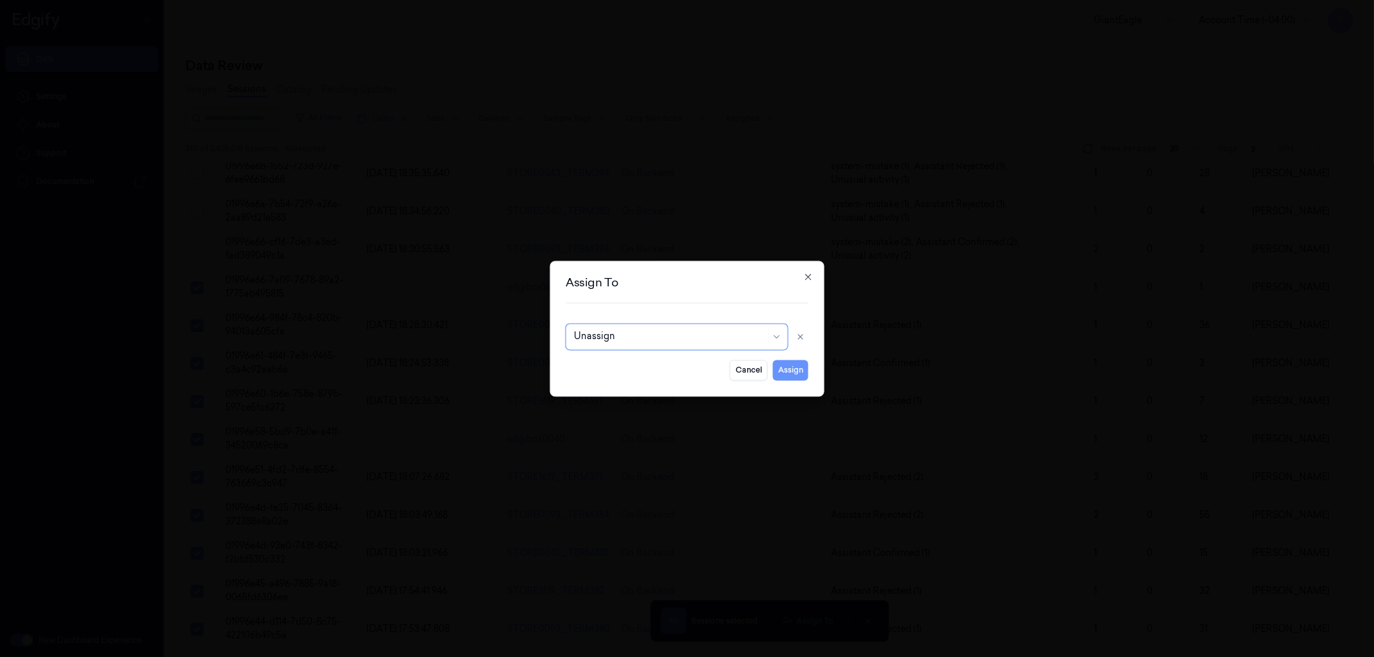
click at [795, 366] on button "Assign" at bounding box center [790, 370] width 35 height 21
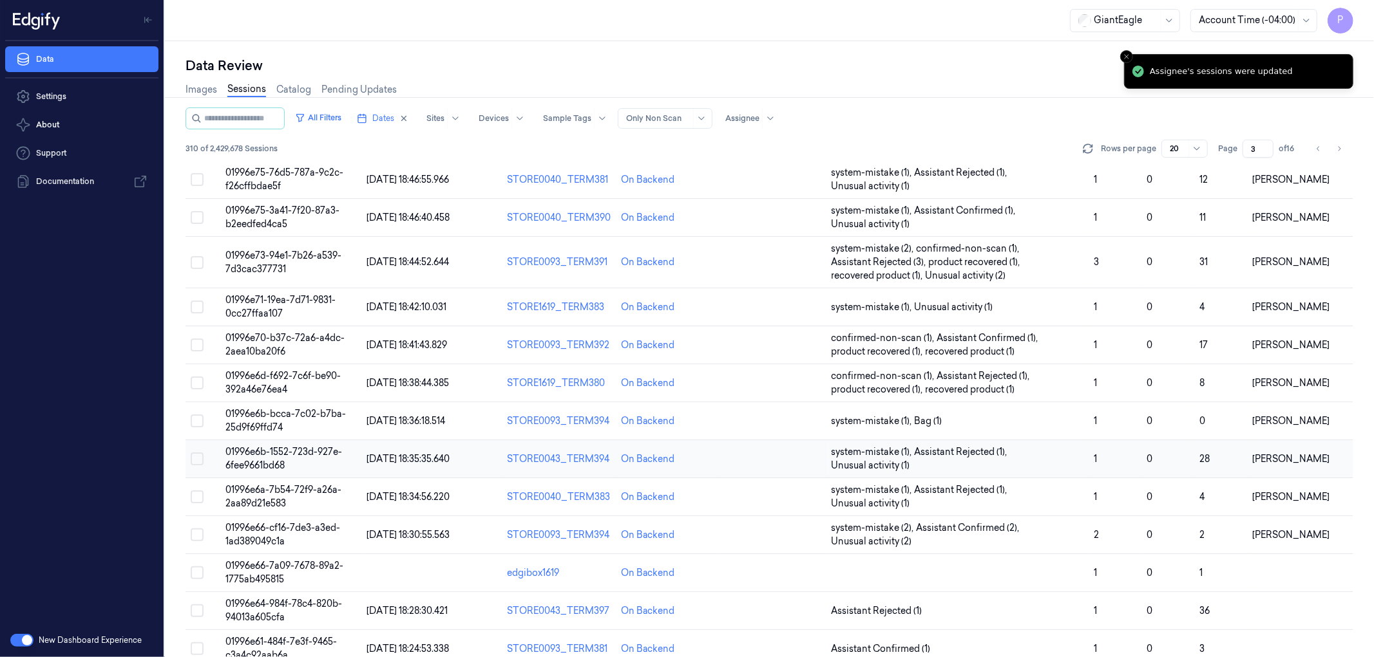
scroll to position [0, 0]
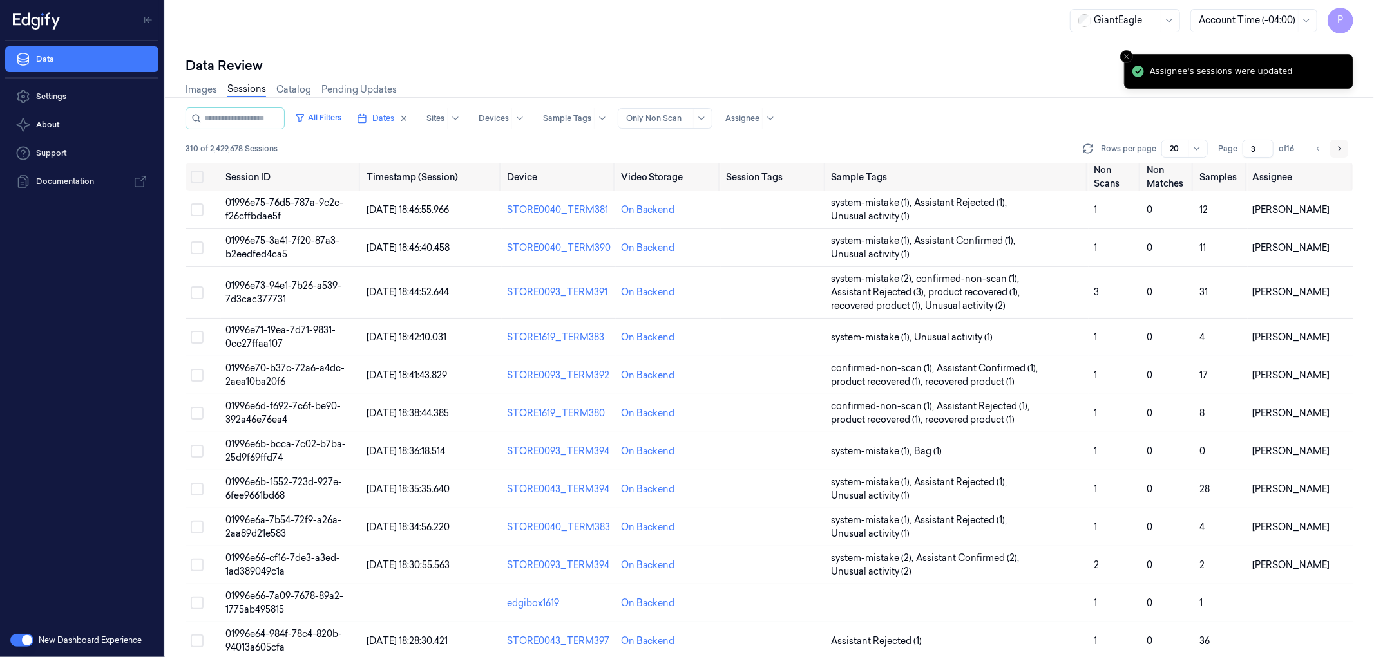
click at [1338, 148] on icon "Go to next page" at bounding box center [1339, 149] width 8 height 10
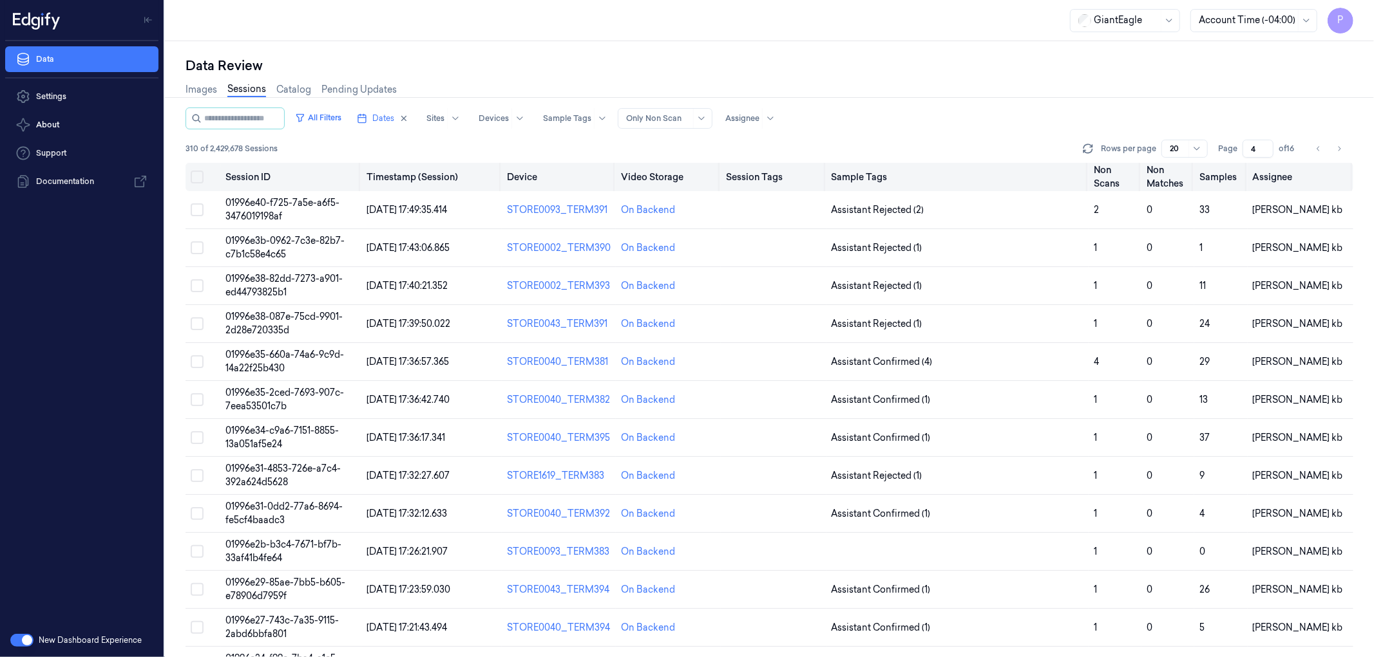
click at [197, 177] on button "Select all" at bounding box center [197, 177] width 13 height 13
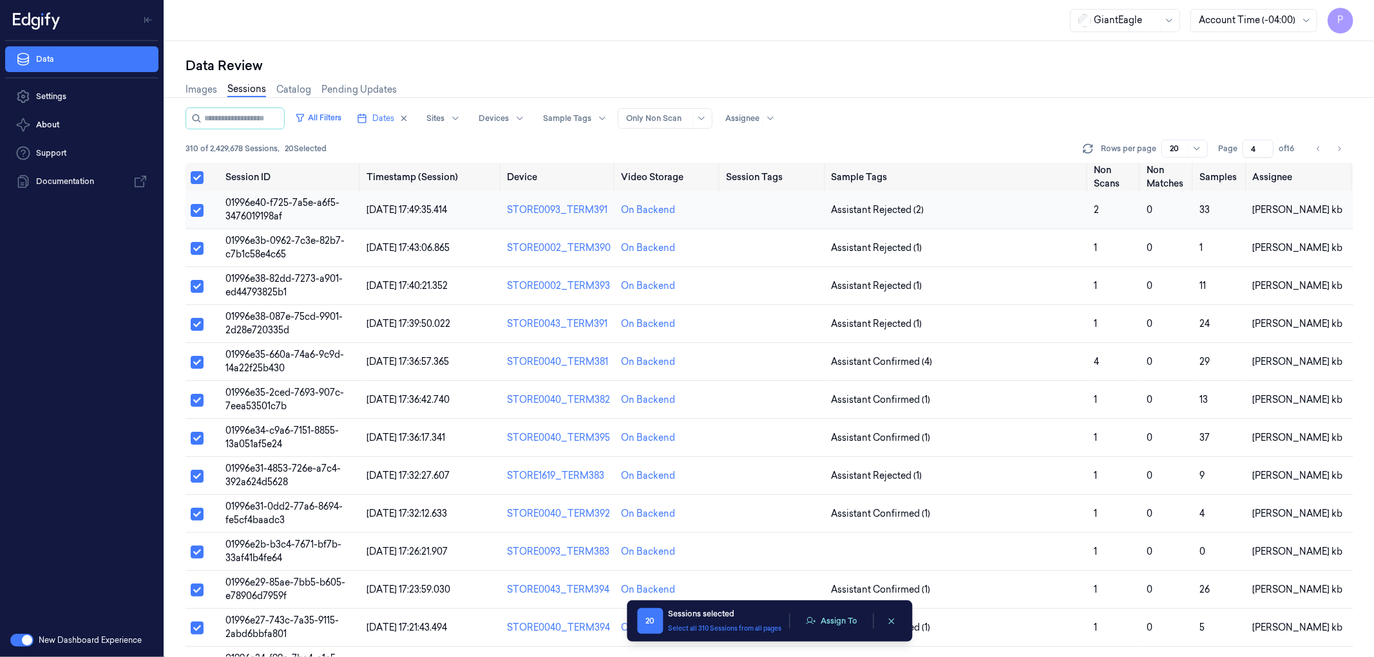
click at [196, 207] on button "Select row" at bounding box center [197, 210] width 13 height 13
click at [814, 625] on button "Assign To" at bounding box center [808, 621] width 68 height 19
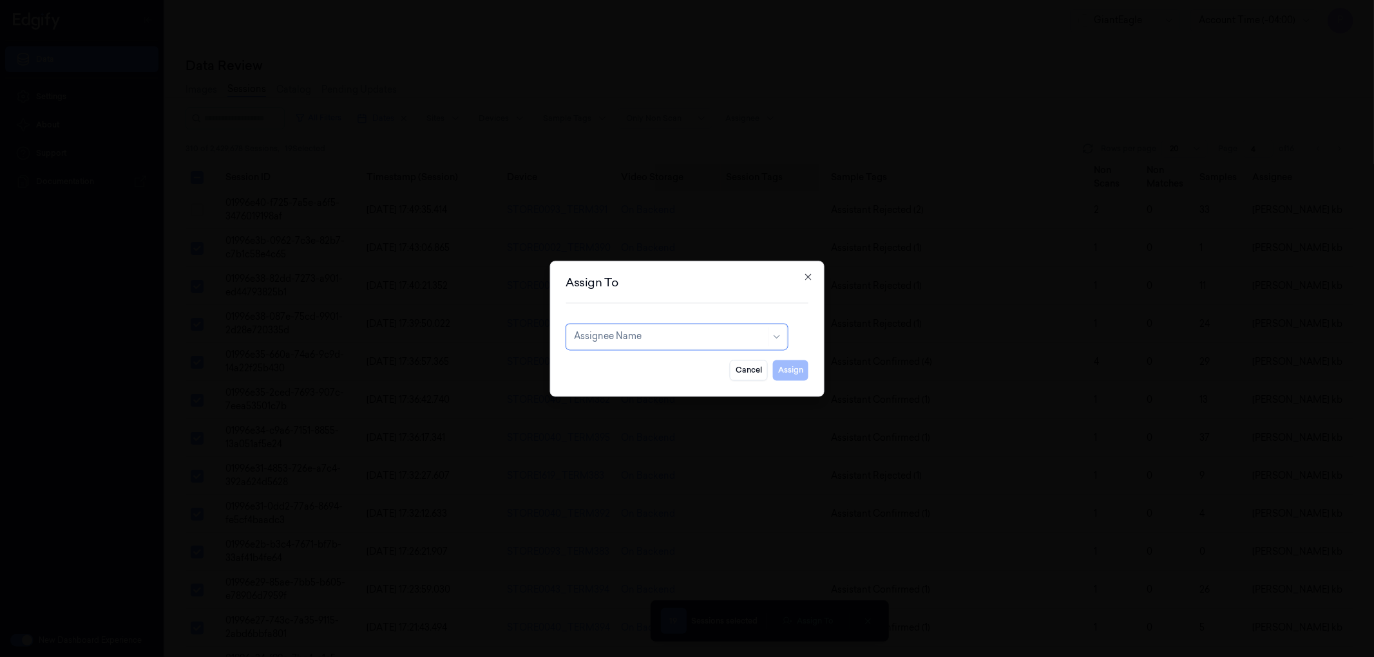
click at [668, 336] on div at bounding box center [670, 337] width 192 height 14
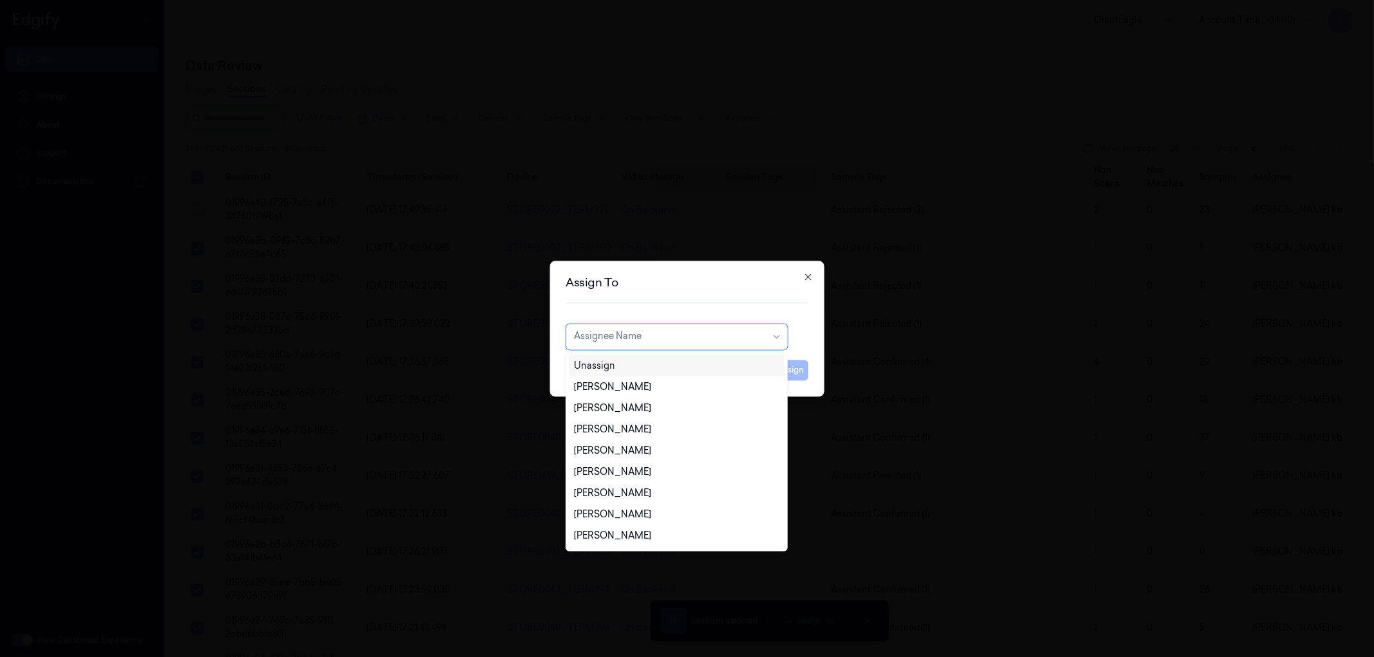
click at [645, 363] on div "Unassign" at bounding box center [676, 366] width 205 height 14
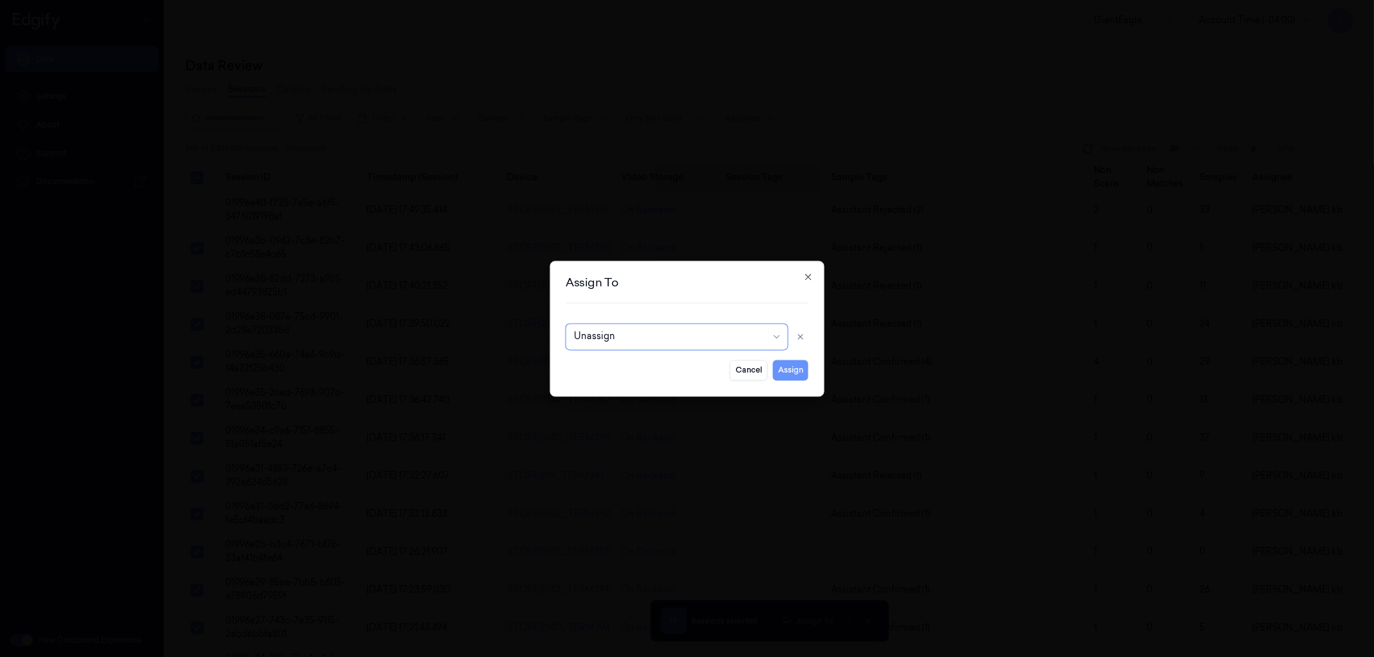
click at [789, 374] on button "Assign" at bounding box center [790, 370] width 35 height 21
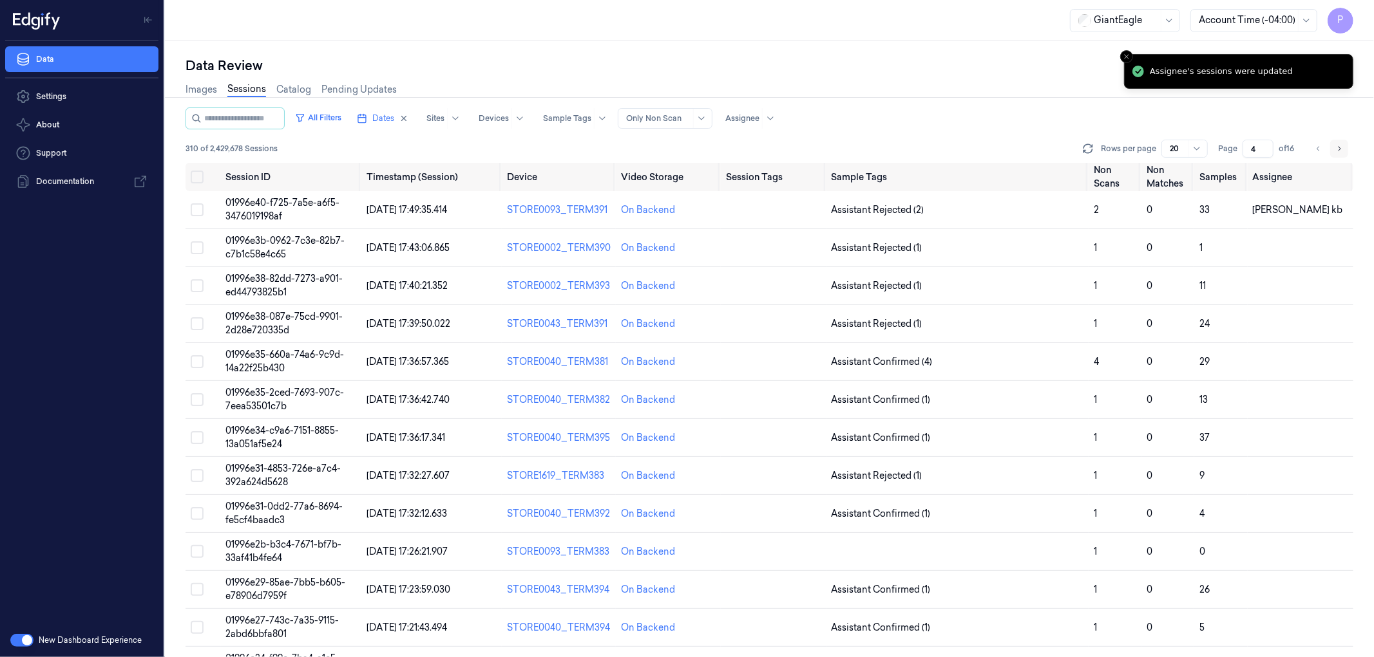
click at [1342, 151] on icon "Go to next page" at bounding box center [1339, 149] width 8 height 10
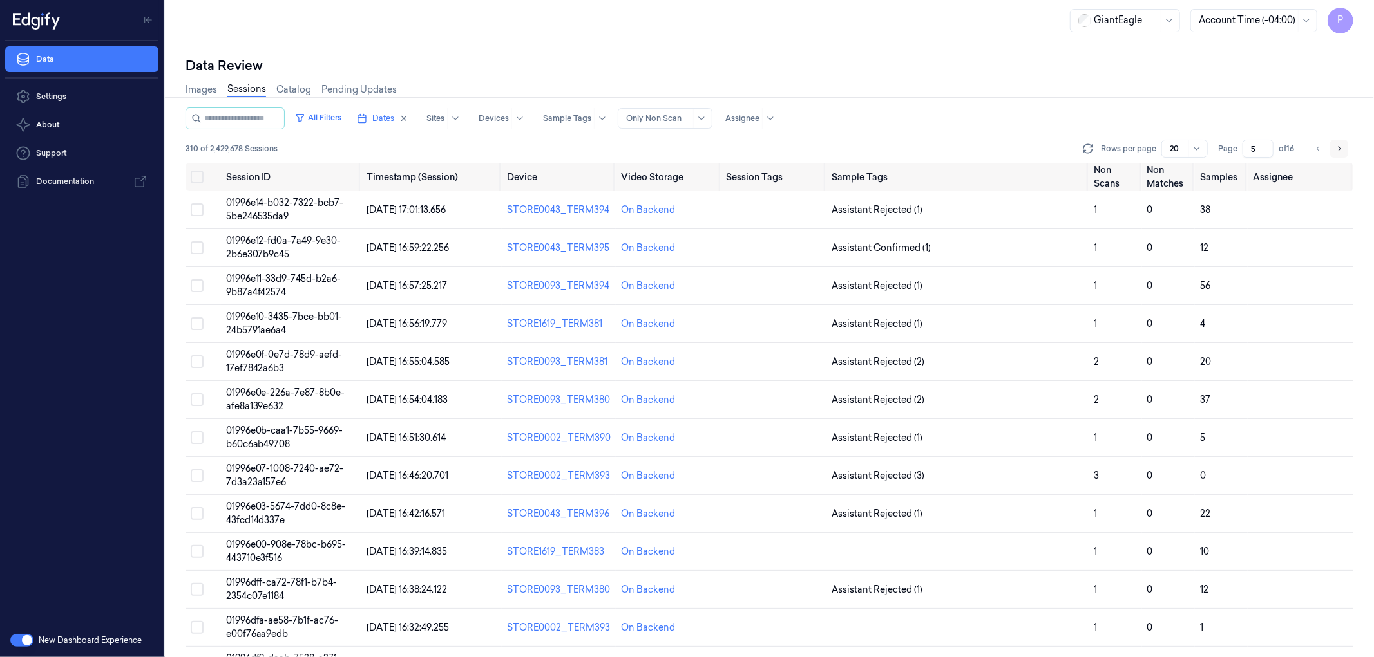
click at [1341, 149] on icon "Go to next page" at bounding box center [1339, 149] width 8 height 10
click at [1317, 148] on icon "Go to previous page" at bounding box center [1317, 148] width 3 height 5
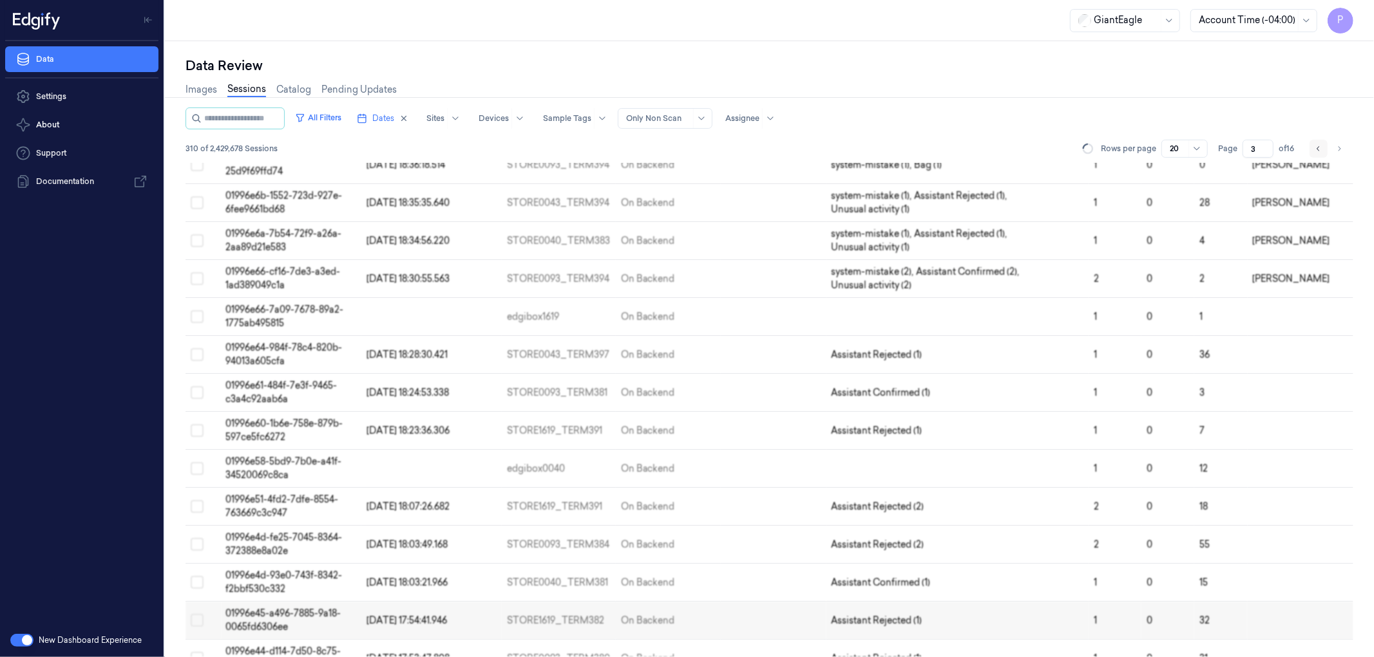
scroll to position [317, 0]
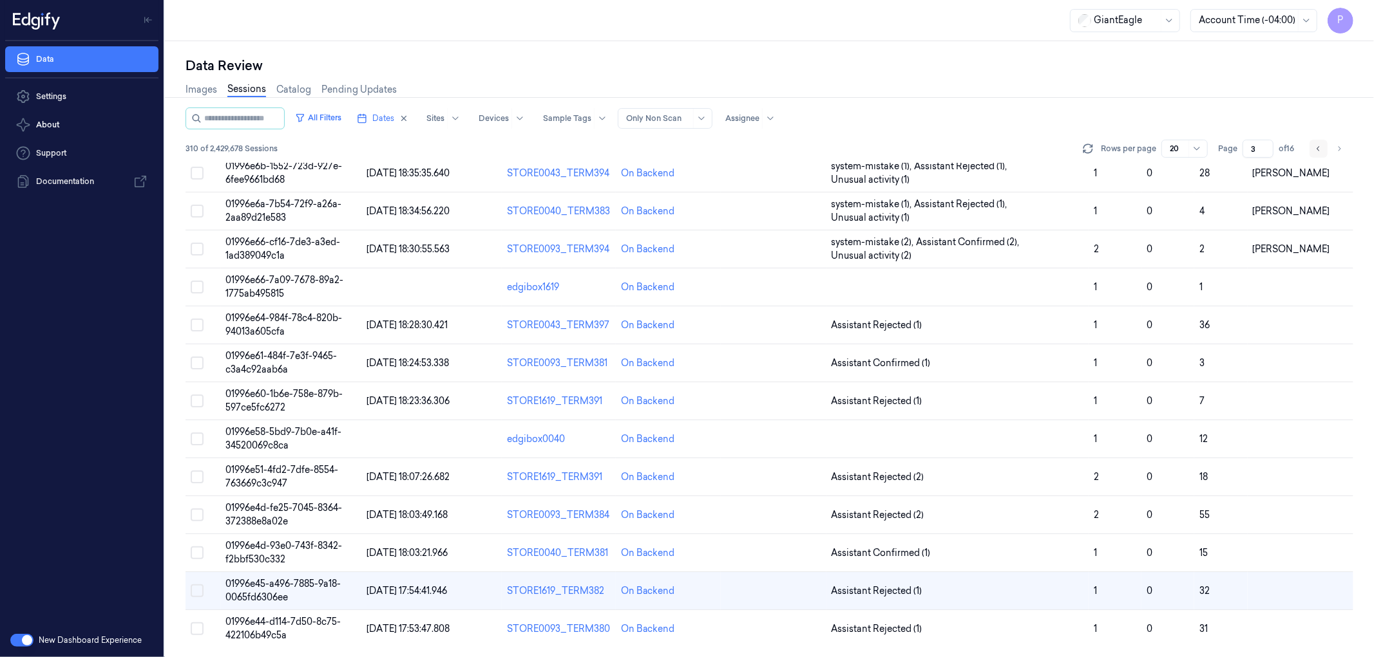
click at [1317, 148] on icon "Go to previous page" at bounding box center [1317, 148] width 3 height 5
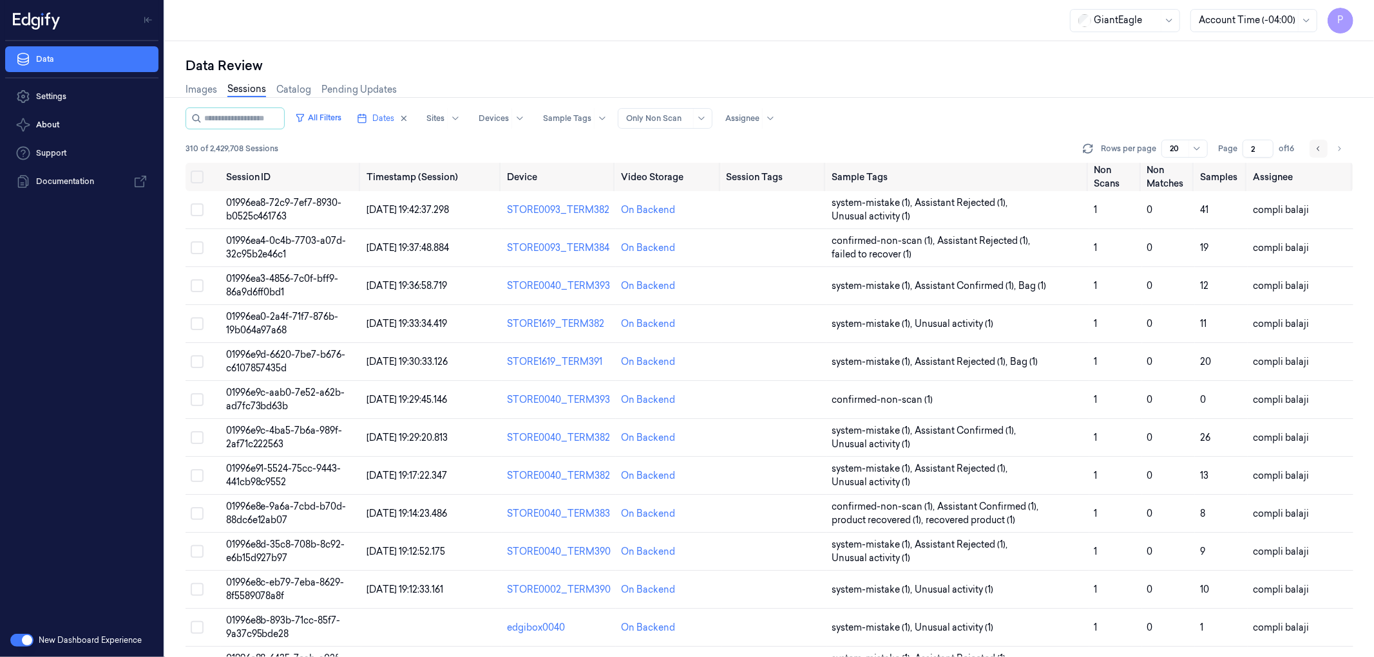
click at [1312, 151] on button "Go to previous page" at bounding box center [1318, 149] width 18 height 18
type input "1"
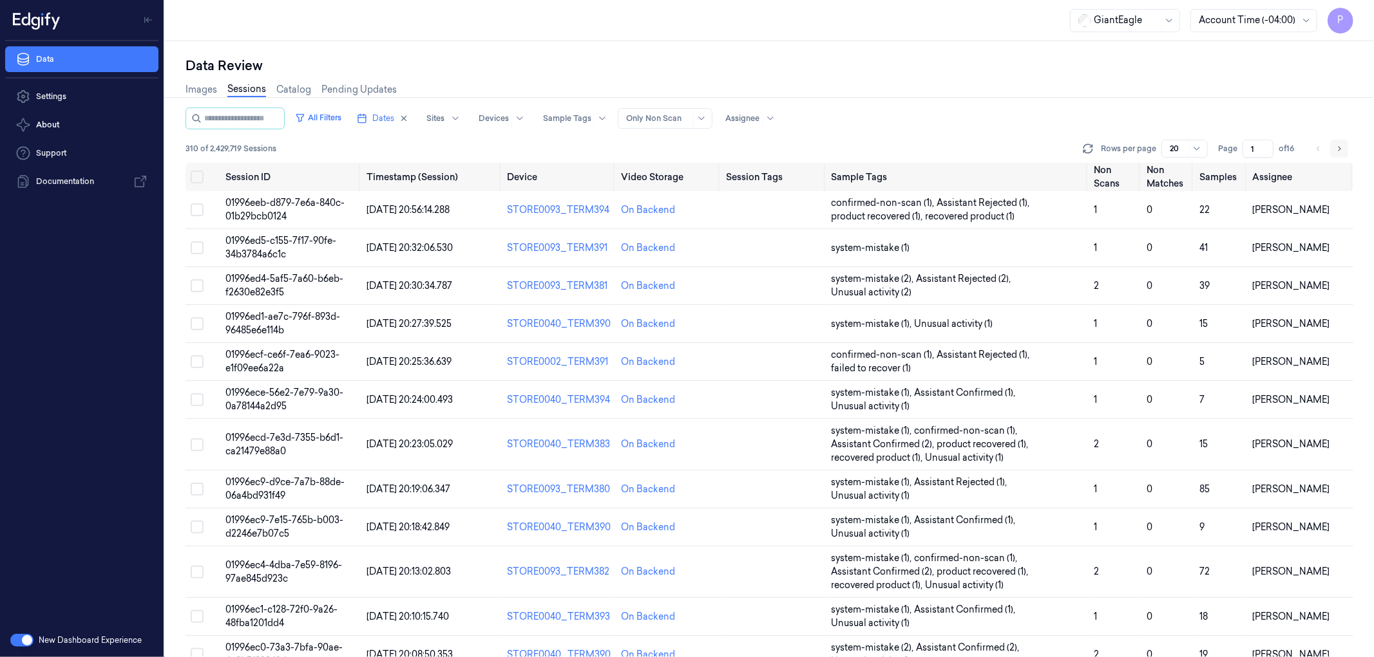
click at [1341, 151] on icon "Go to next page" at bounding box center [1339, 149] width 8 height 10
type input "2"
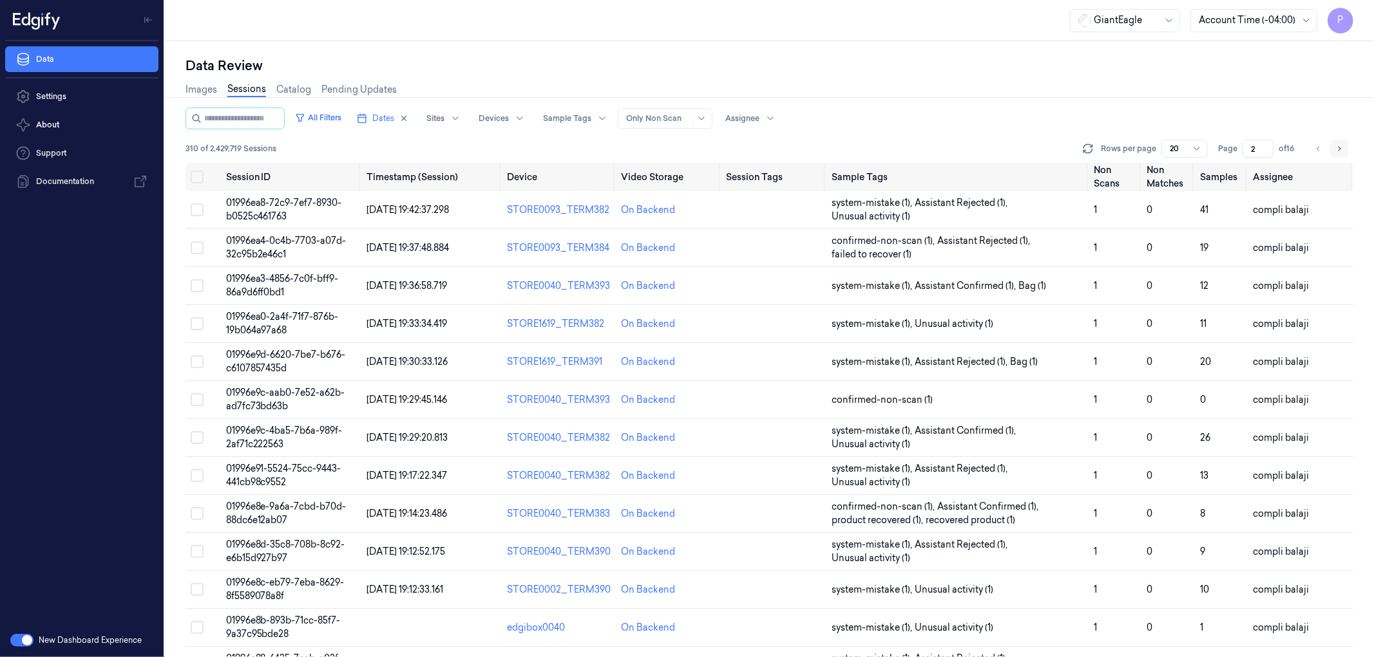
click at [1336, 142] on button "Go to next page" at bounding box center [1339, 149] width 18 height 18
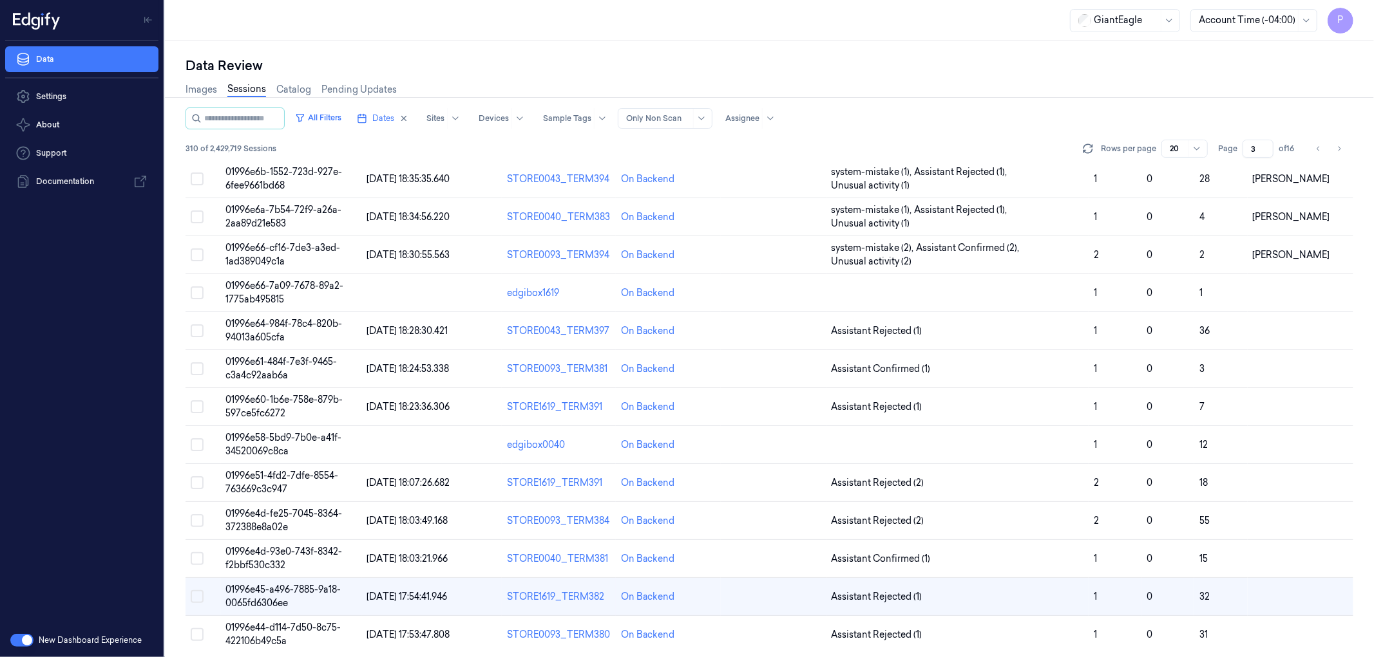
scroll to position [317, 0]
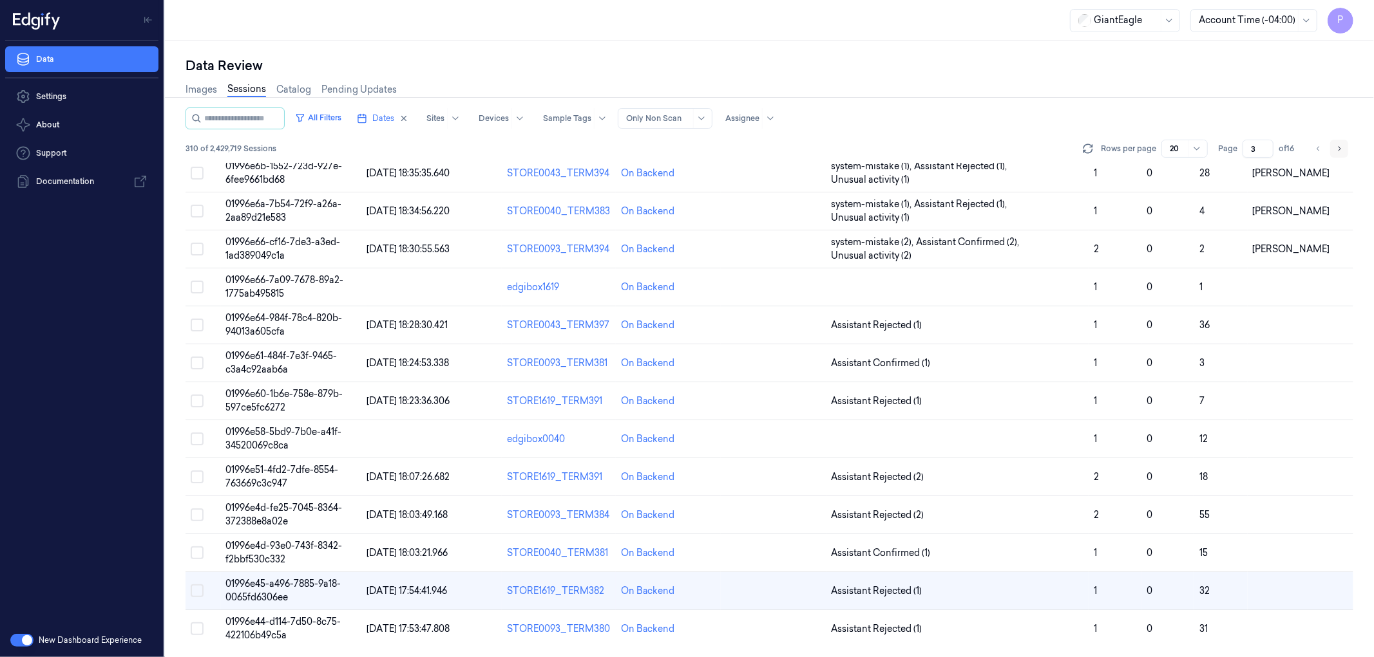
click at [1336, 148] on icon "Go to next page" at bounding box center [1339, 149] width 8 height 10
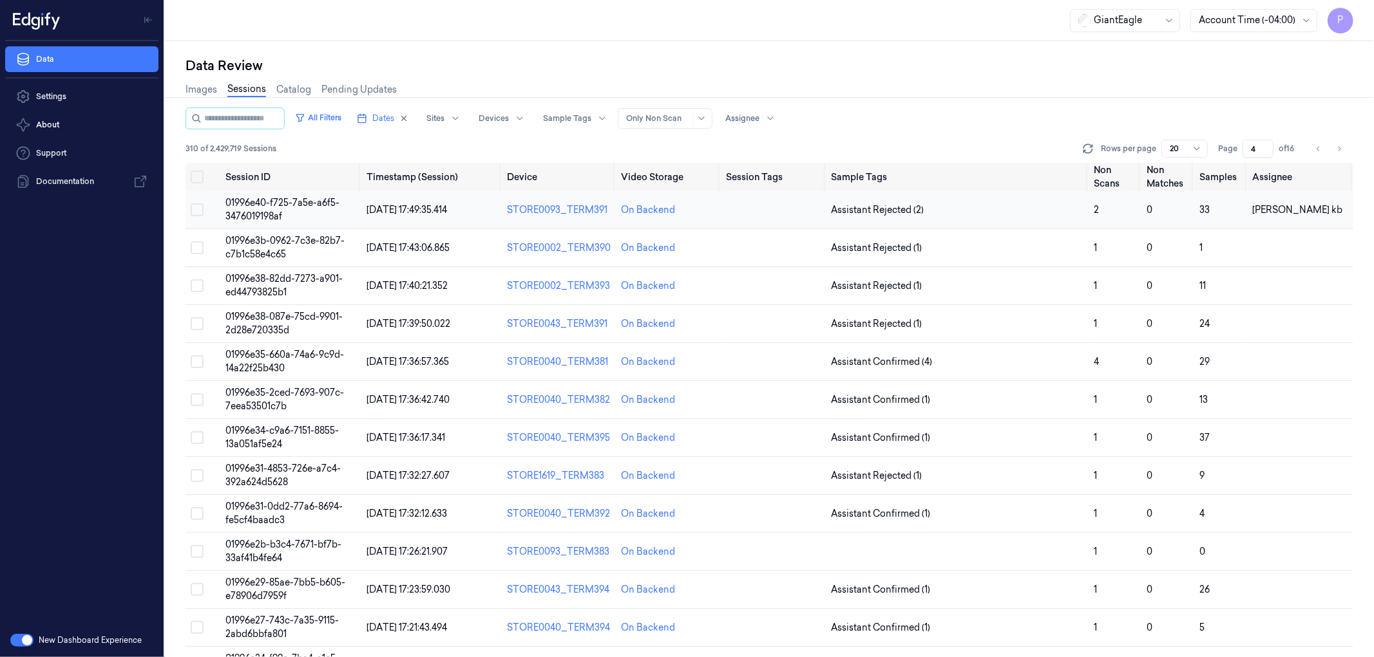
click at [194, 207] on button "Select row" at bounding box center [197, 209] width 13 height 13
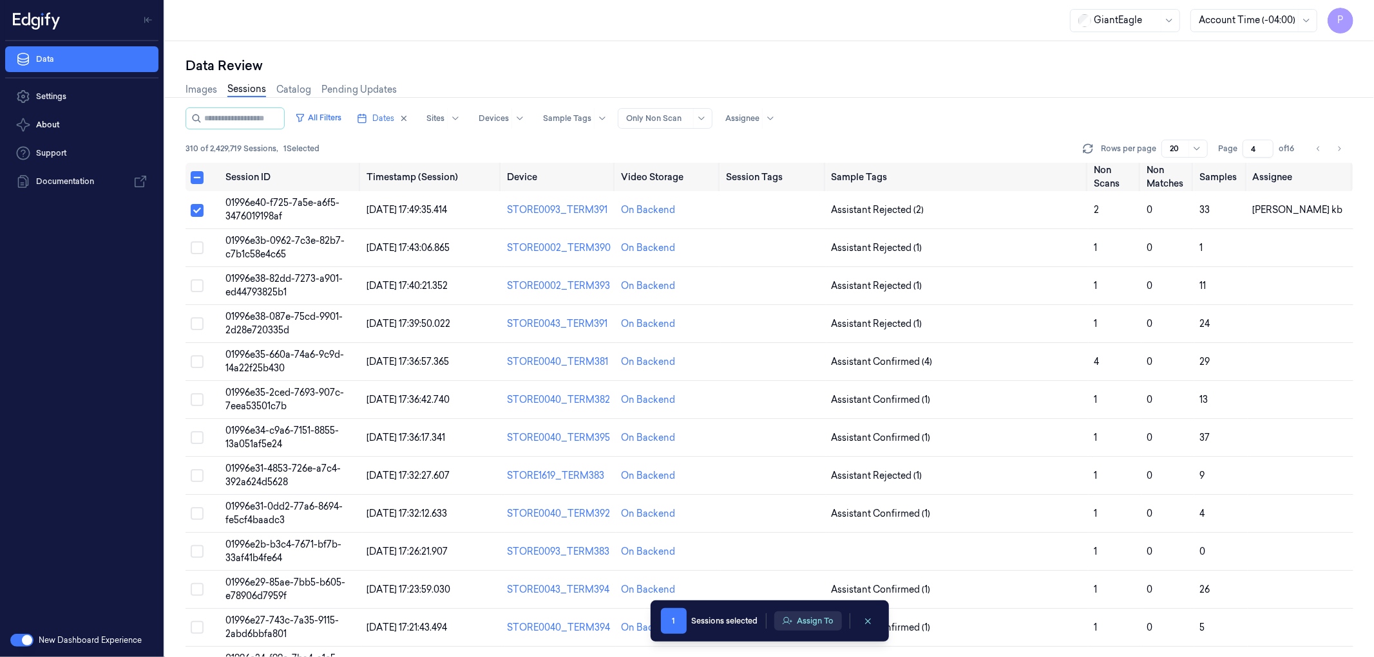
click at [810, 622] on button "Assign To" at bounding box center [808, 621] width 68 height 19
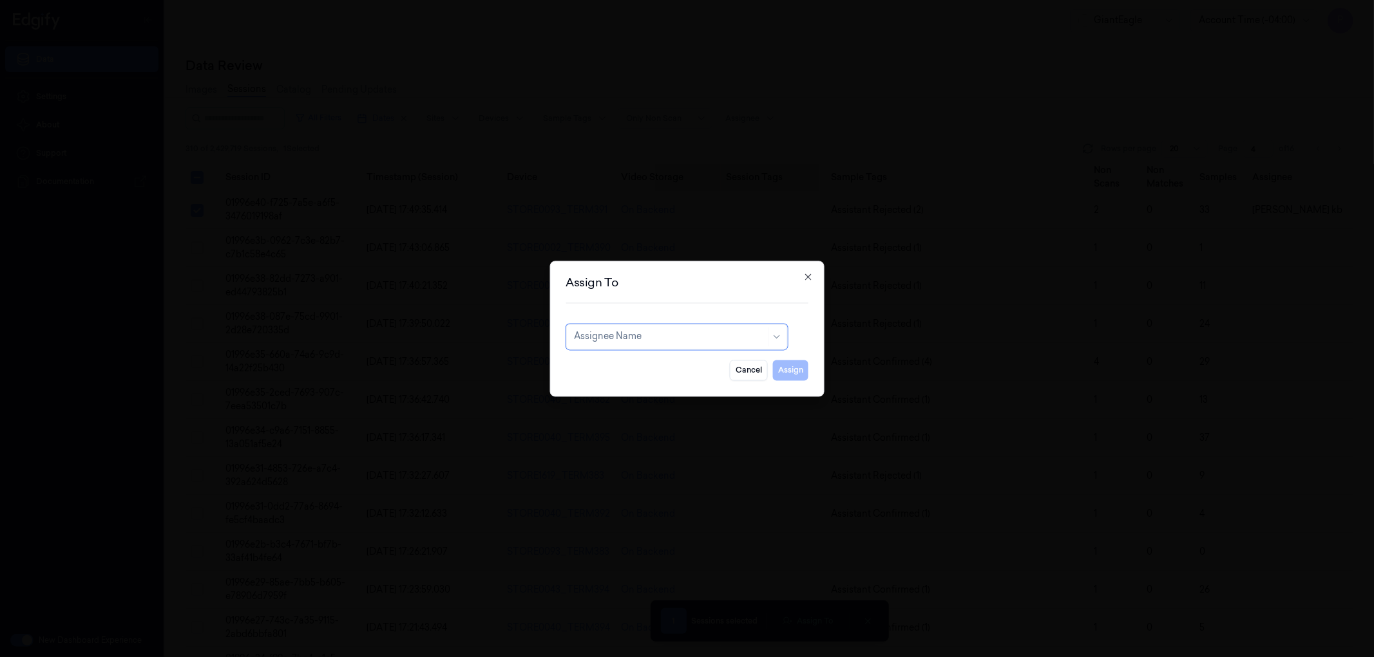
click at [706, 335] on div at bounding box center [670, 337] width 192 height 14
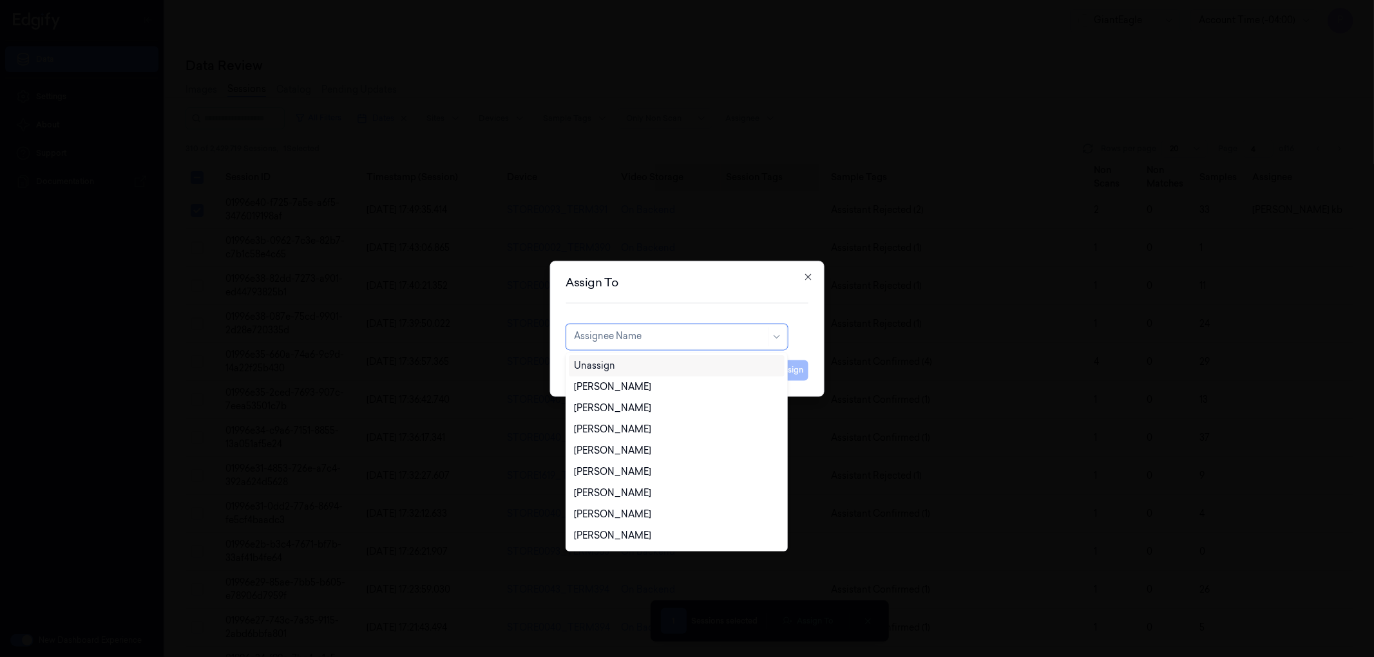
click at [639, 364] on div "Unassign" at bounding box center [676, 366] width 205 height 14
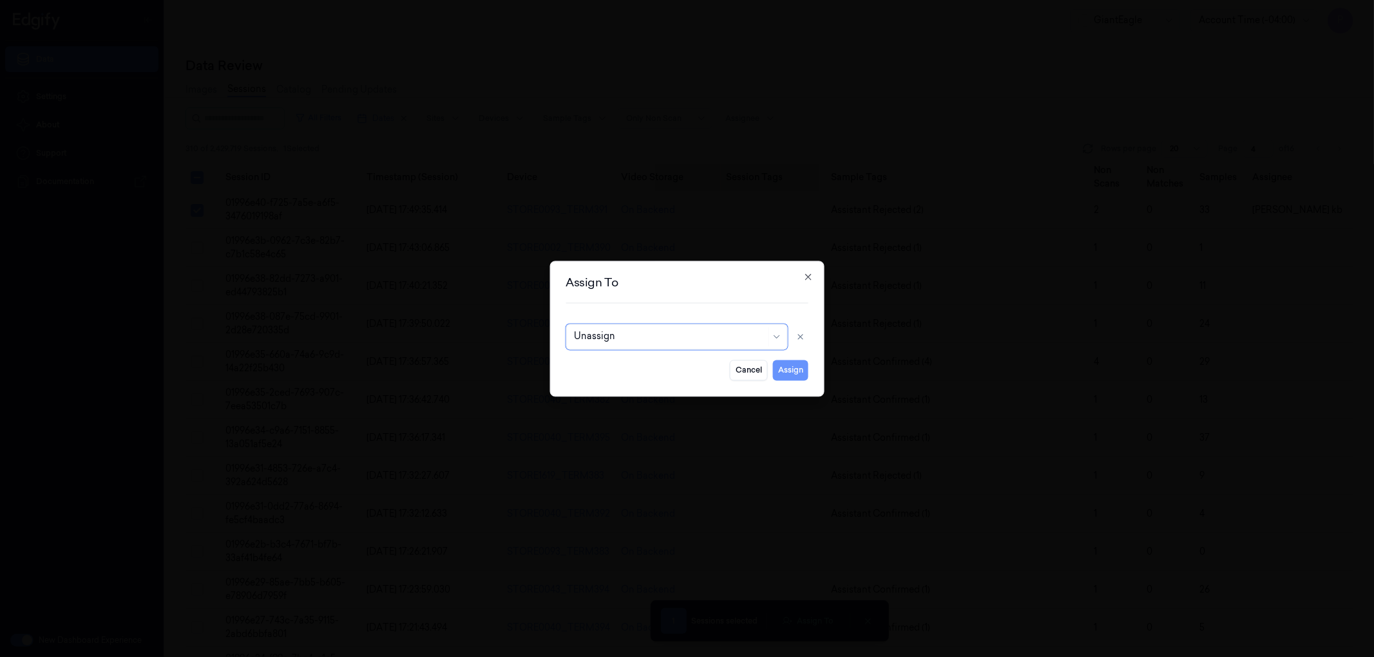
click at [795, 368] on button "Assign" at bounding box center [790, 370] width 35 height 21
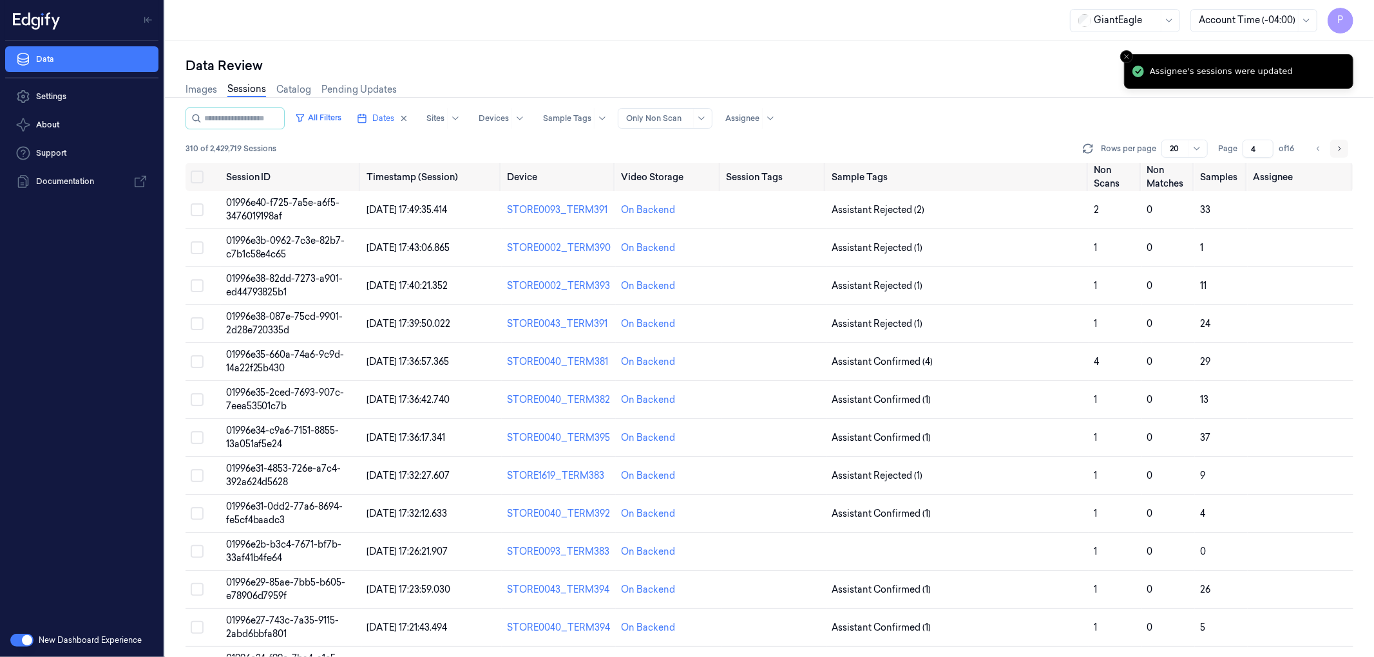
click at [1336, 150] on icon "Go to next page" at bounding box center [1339, 149] width 8 height 10
click at [1319, 149] on icon "Go to previous page" at bounding box center [1318, 149] width 8 height 10
type input "4"
